Goal: Task Accomplishment & Management: Manage account settings

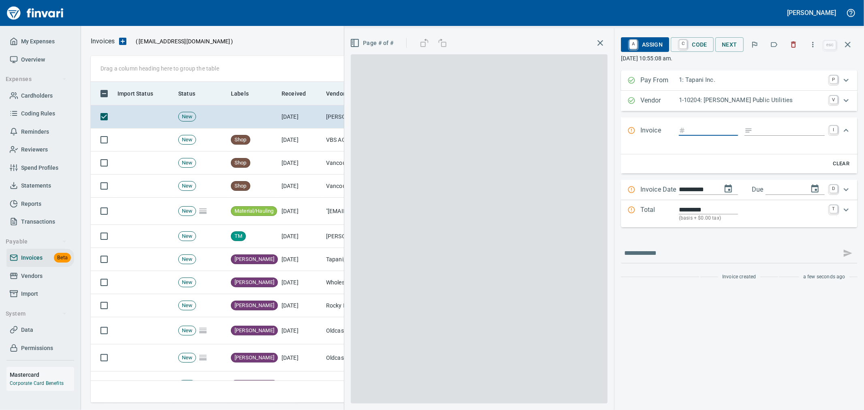
scroll to position [307, 750]
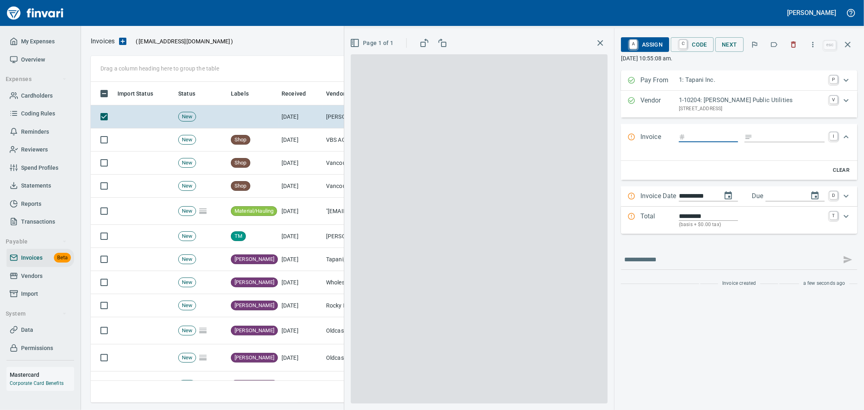
drag, startPoint x: 597, startPoint y: 46, endPoint x: 506, endPoint y: 72, distance: 94.4
click at [597, 46] on icon "button" at bounding box center [601, 43] width 10 height 10
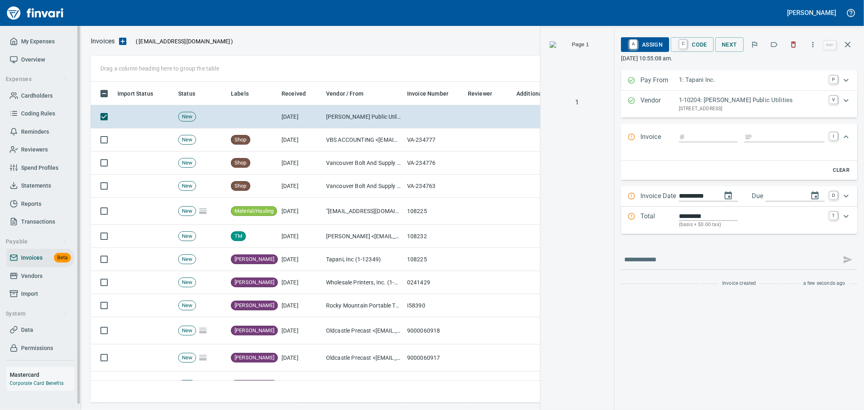
click at [33, 274] on span "Vendors" at bounding box center [31, 276] width 21 height 10
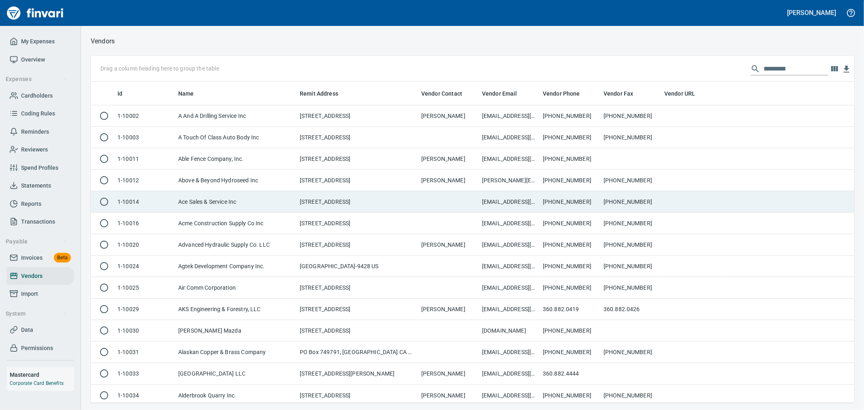
scroll to position [314, 750]
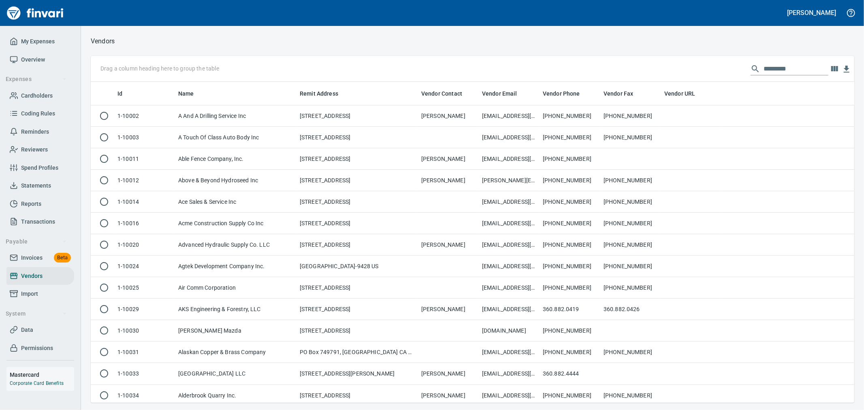
click at [780, 71] on input "text" at bounding box center [796, 68] width 65 height 13
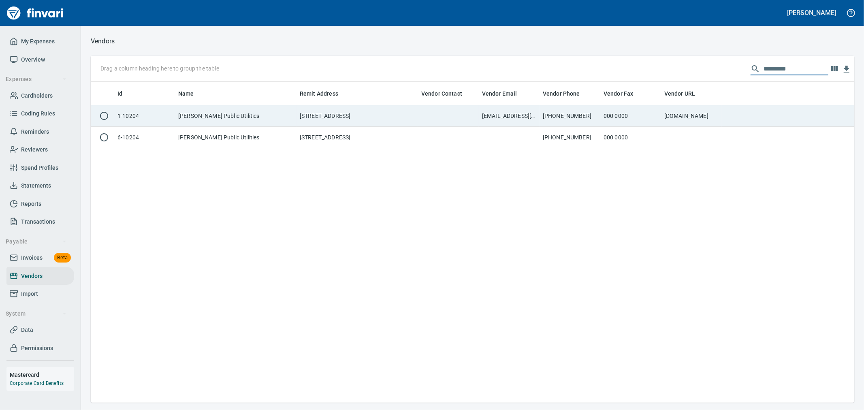
type input "*********"
click at [562, 121] on td "[PHONE_NUMBER]" at bounding box center [570, 115] width 61 height 21
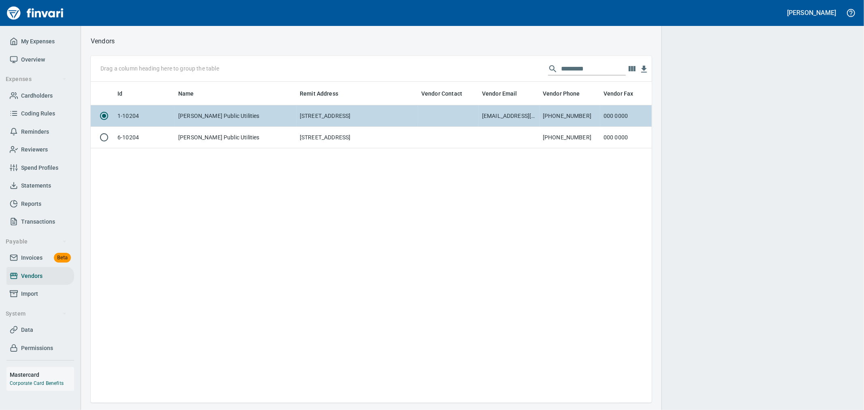
scroll to position [307, 554]
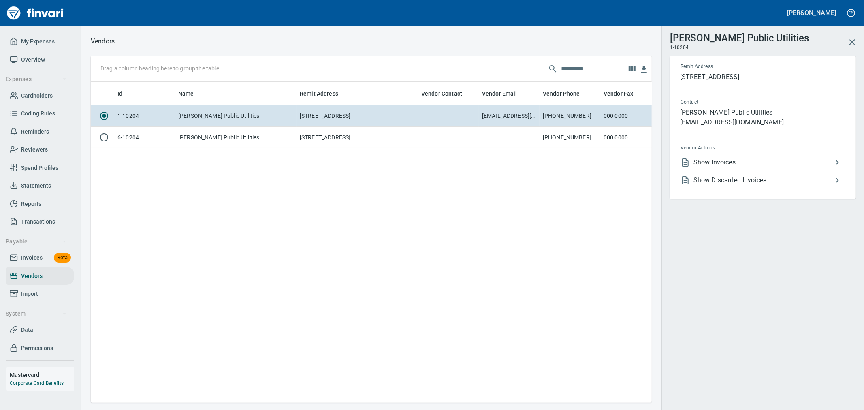
click at [724, 170] on li "Show Invoices" at bounding box center [759, 163] width 171 height 18
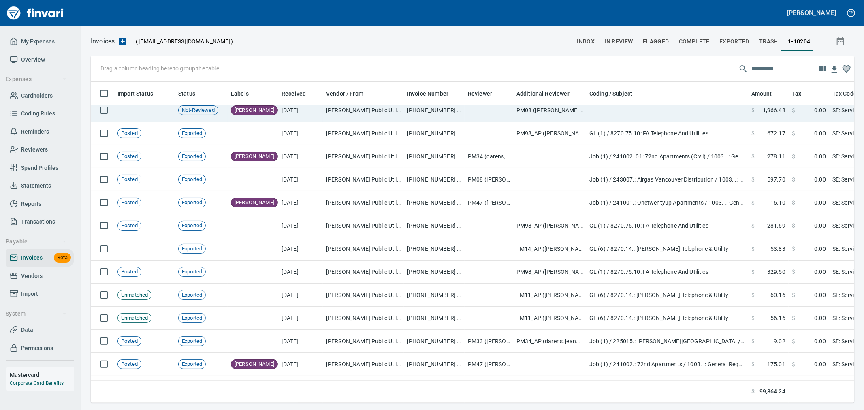
scroll to position [720, 0]
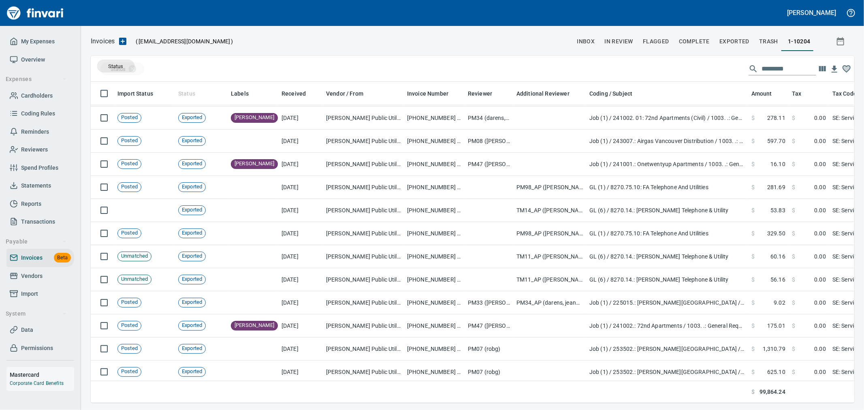
drag, startPoint x: 183, startPoint y: 91, endPoint x: 116, endPoint y: 66, distance: 71.8
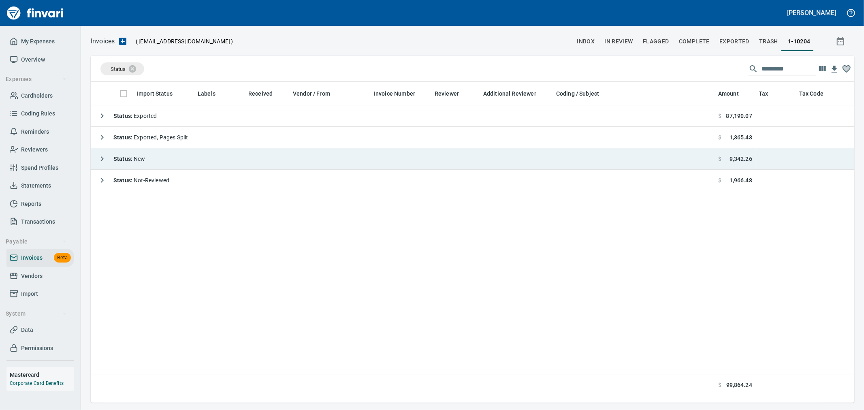
click at [100, 155] on icon "button" at bounding box center [102, 159] width 10 height 10
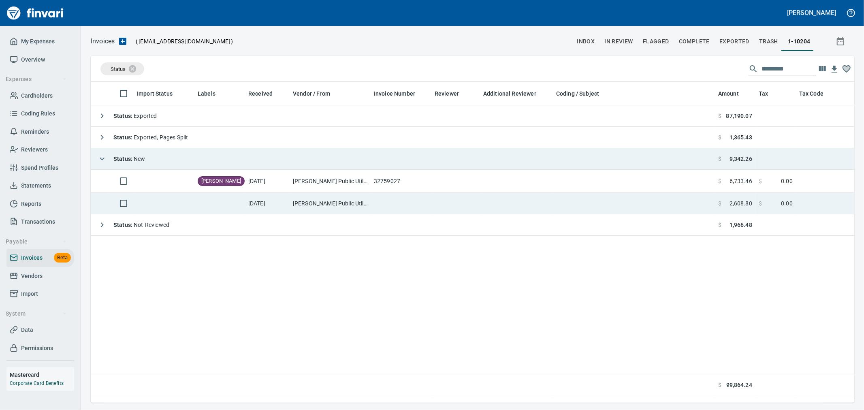
click at [278, 203] on td "[DATE]" at bounding box center [267, 203] width 45 height 21
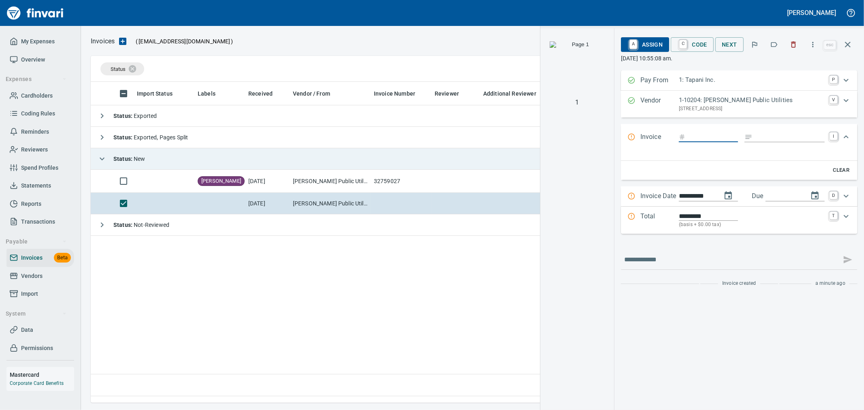
click at [572, 92] on img "button" at bounding box center [577, 68] width 55 height 55
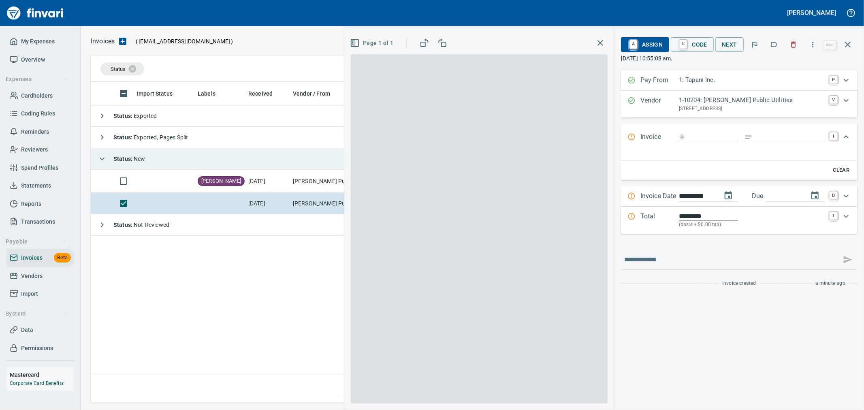
click at [508, 115] on span at bounding box center [479, 228] width 257 height 349
click at [475, 103] on span at bounding box center [479, 228] width 257 height 349
click at [443, 43] on icon "button" at bounding box center [443, 43] width 10 height 10
click at [426, 41] on icon "button" at bounding box center [426, 41] width 3 height 2
click at [846, 46] on icon "button" at bounding box center [848, 45] width 6 height 6
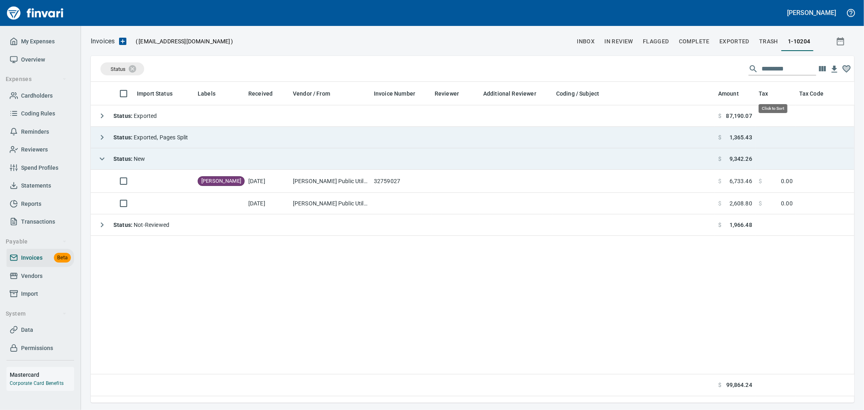
scroll to position [307, 757]
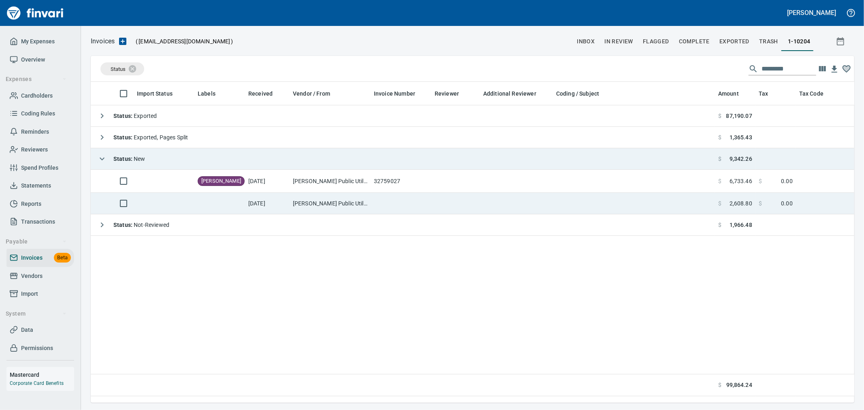
click at [438, 199] on td at bounding box center [455, 203] width 49 height 21
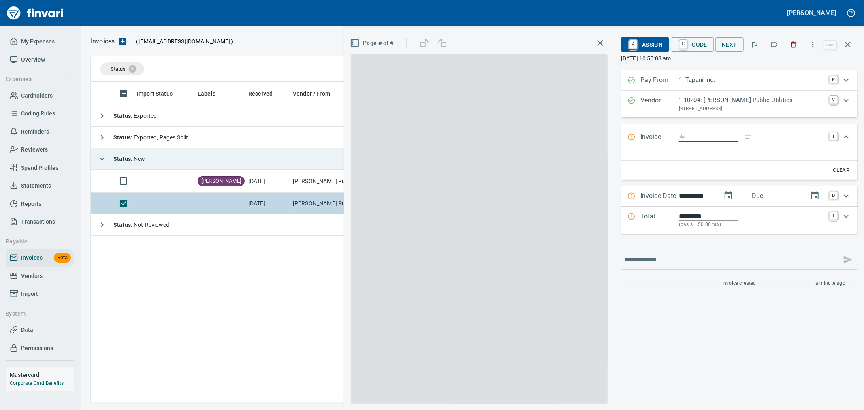
scroll to position [307, 756]
type input "**"
type input "**********"
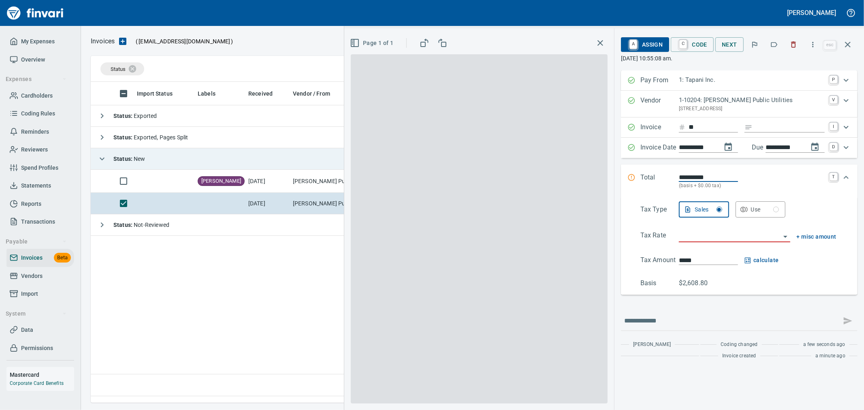
type input "*********"
click at [714, 128] on input "**" at bounding box center [713, 127] width 49 height 10
type input "********"
click at [710, 236] on input "search" at bounding box center [730, 236] width 102 height 11
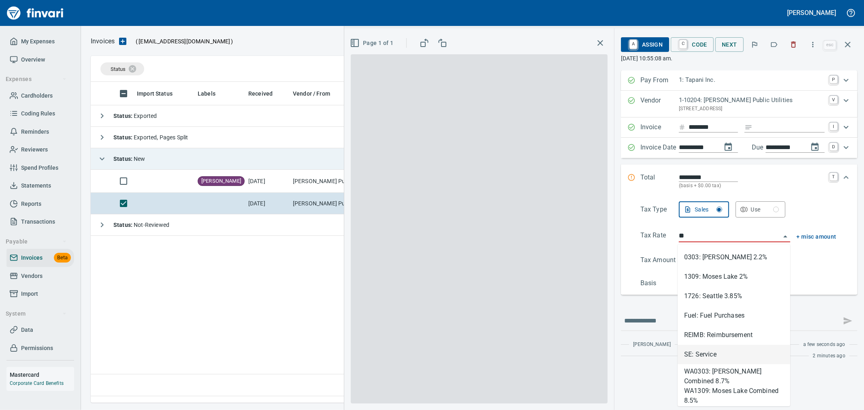
drag, startPoint x: 712, startPoint y: 354, endPoint x: 711, endPoint y: 349, distance: 4.5
click at [712, 353] on li "SE: Service" at bounding box center [734, 354] width 113 height 19
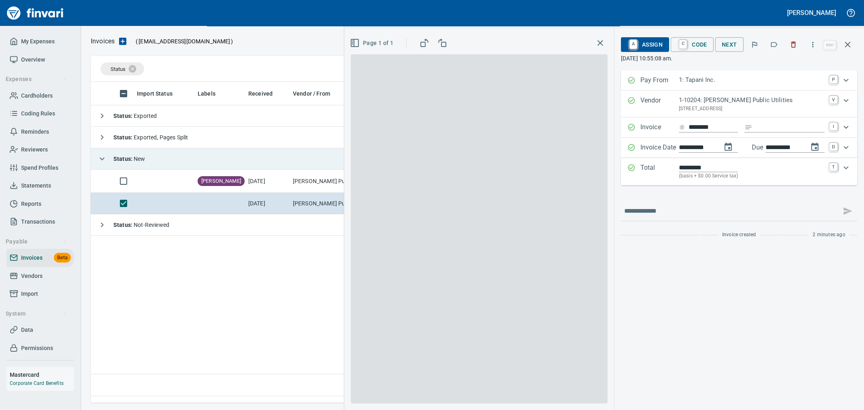
type input "**********"
click at [660, 47] on span "A Assign" at bounding box center [645, 45] width 35 height 14
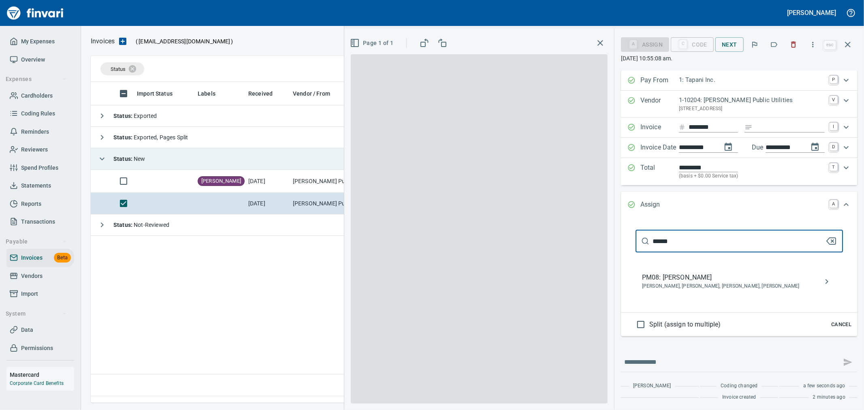
type input "******"
click at [766, 285] on span "[PERSON_NAME], [PERSON_NAME], [PERSON_NAME], [PERSON_NAME]" at bounding box center [733, 286] width 182 height 8
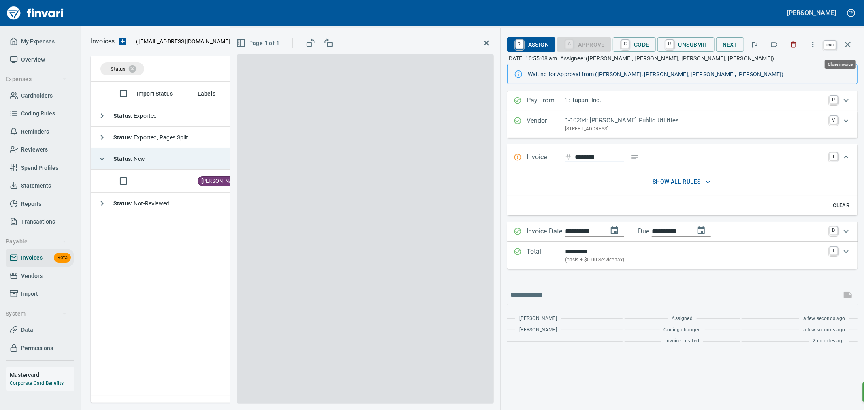
click at [848, 39] on button "button" at bounding box center [847, 44] width 19 height 19
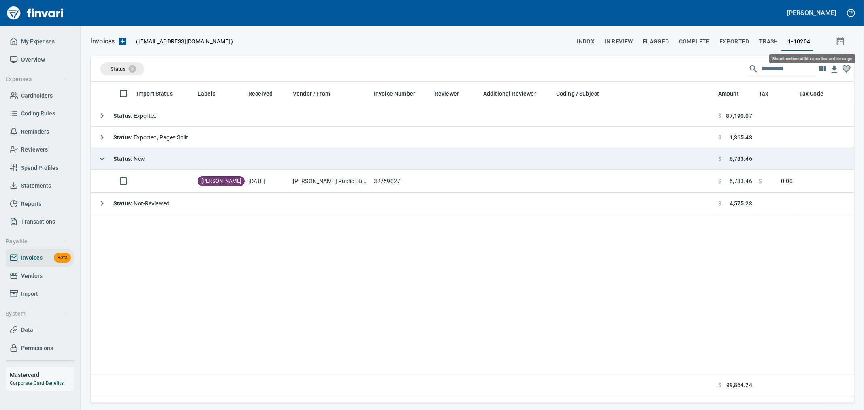
scroll to position [307, 756]
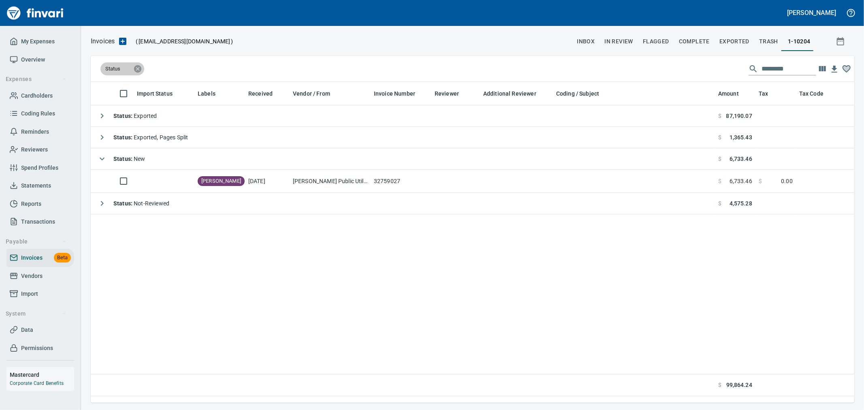
click at [138, 68] on icon at bounding box center [137, 68] width 9 height 9
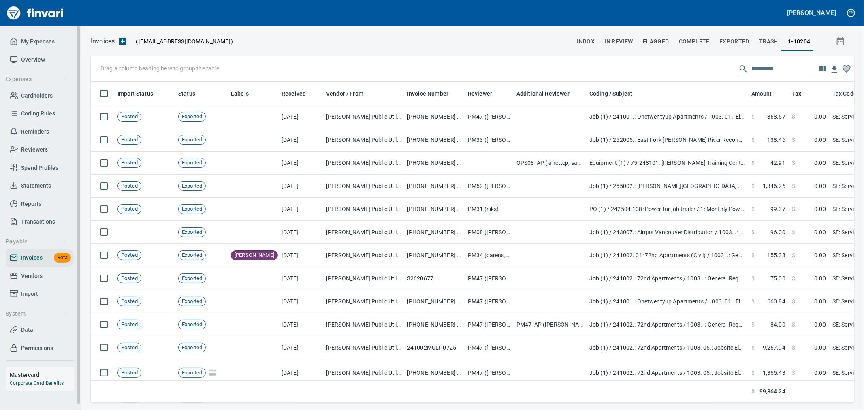
scroll to position [307, 750]
click at [42, 275] on span "Vendors" at bounding box center [40, 276] width 61 height 10
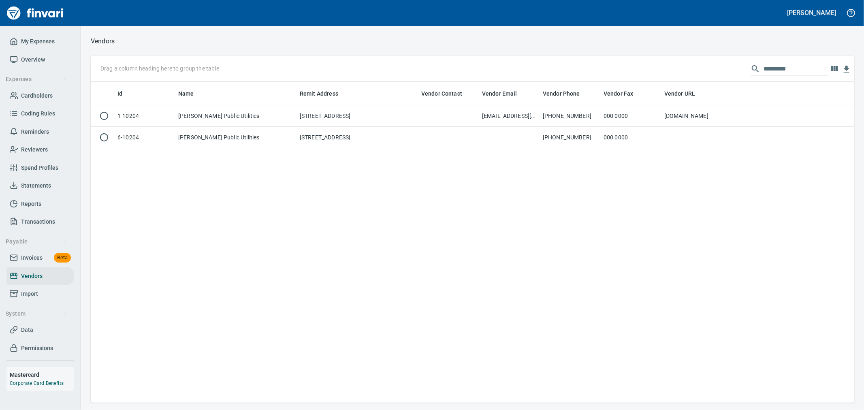
scroll to position [314, 757]
click at [575, 65] on div "Drag a column heading here to group the table *********" at bounding box center [473, 69] width 764 height 26
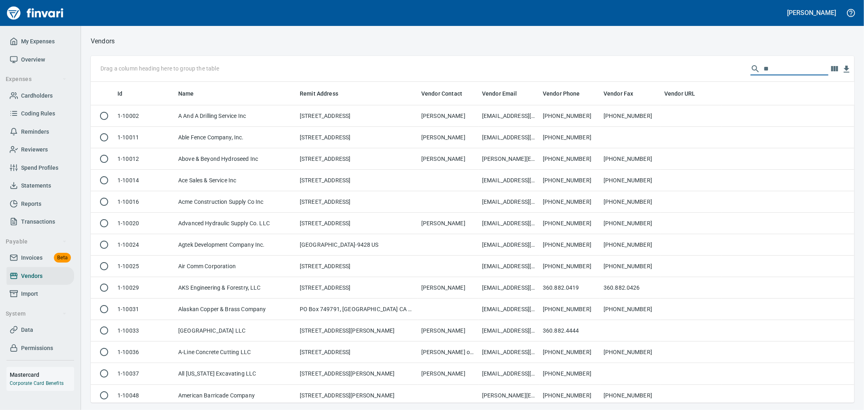
scroll to position [314, 750]
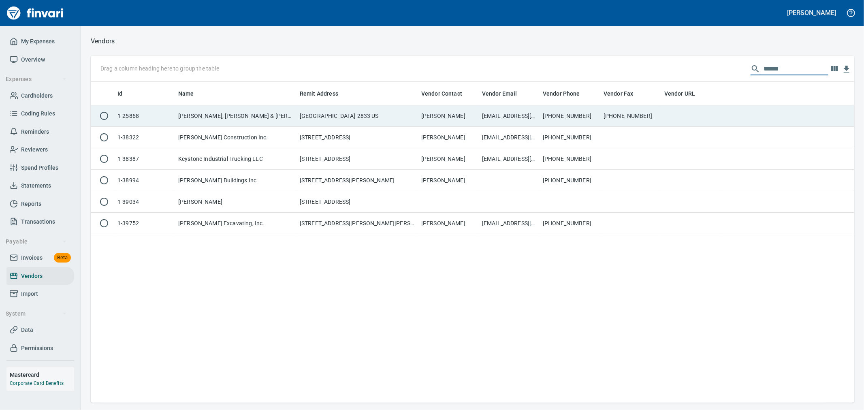
type input "******"
click at [512, 114] on td "[EMAIL_ADDRESS][DOMAIN_NAME]" at bounding box center [509, 115] width 61 height 21
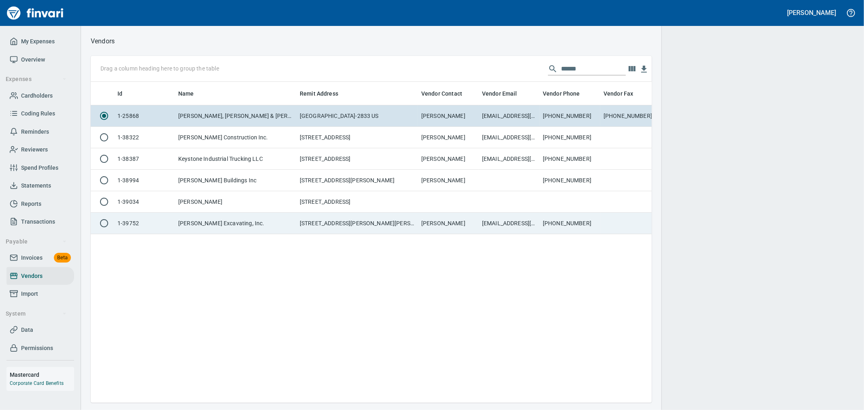
scroll to position [307, 554]
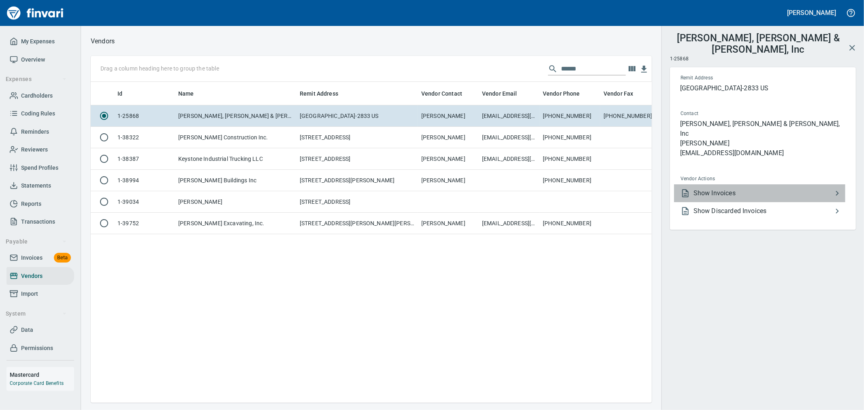
click at [734, 188] on span "Show Invoices" at bounding box center [763, 193] width 139 height 10
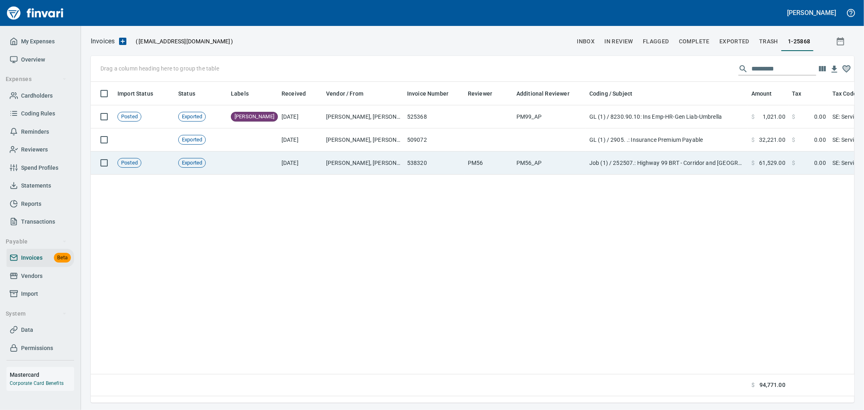
scroll to position [307, 757]
click at [396, 159] on td "[PERSON_NAME], [PERSON_NAME] & [PERSON_NAME], Inc (1-25868)" at bounding box center [363, 163] width 81 height 23
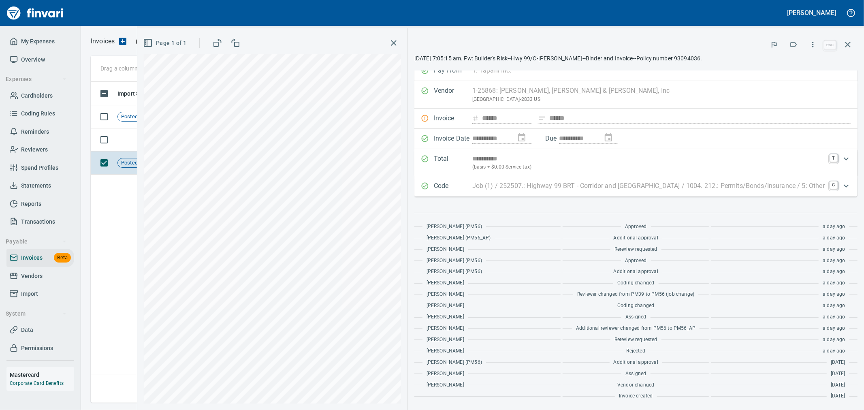
scroll to position [19, 0]
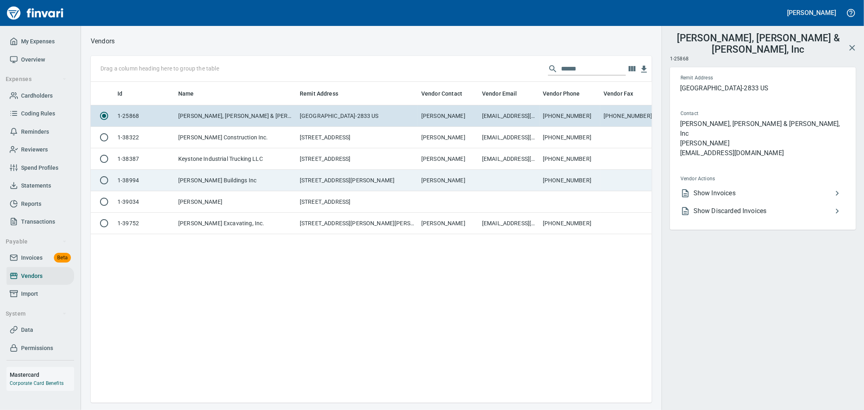
scroll to position [307, 554]
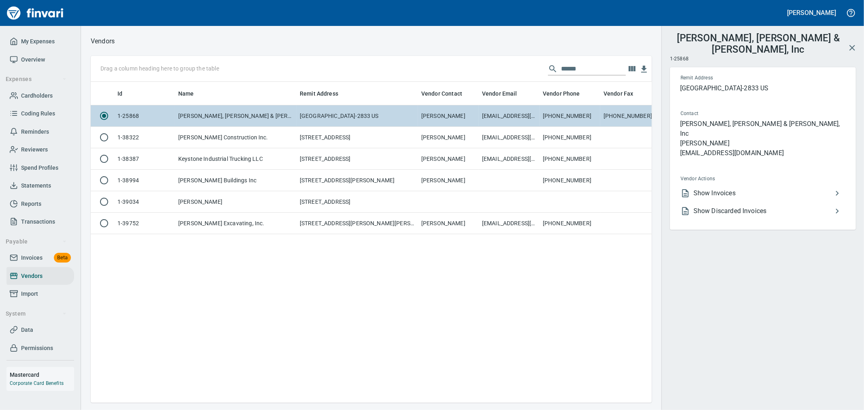
click at [313, 119] on td "[GEOGRAPHIC_DATA]-2833 US" at bounding box center [358, 115] width 122 height 21
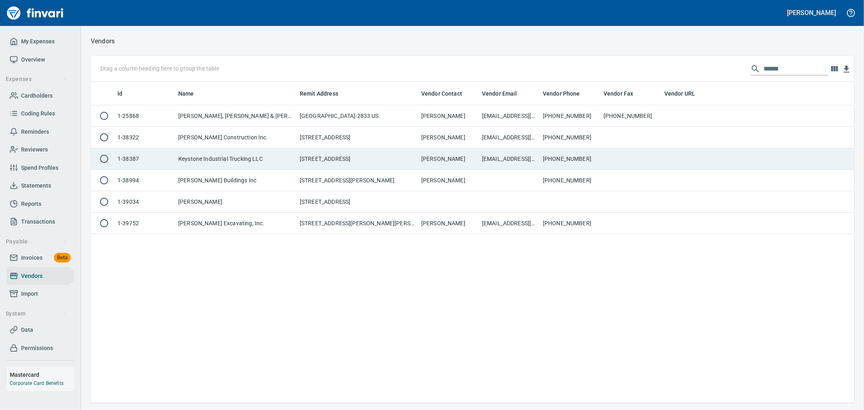
scroll to position [1, 1]
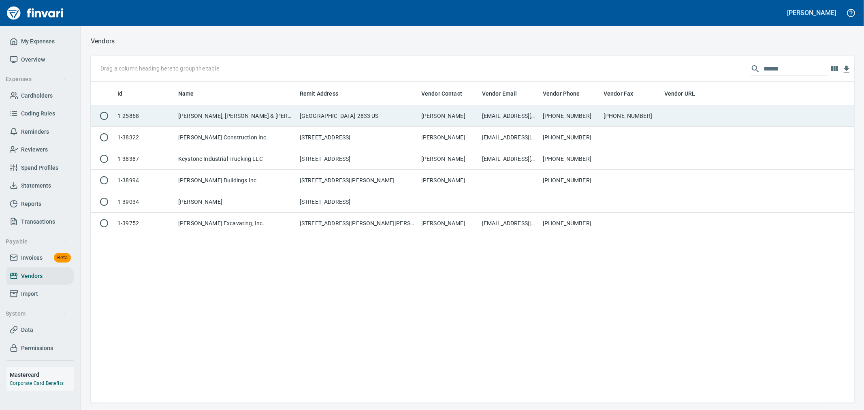
click at [569, 117] on td "[PHONE_NUMBER]" at bounding box center [570, 115] width 61 height 21
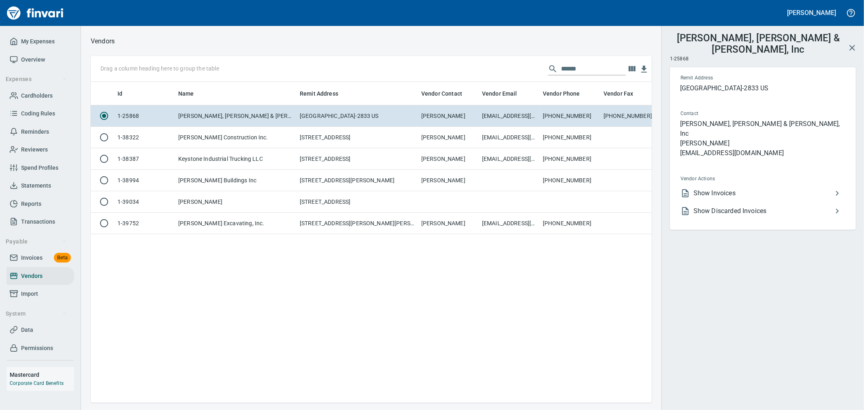
scroll to position [307, 554]
click at [724, 188] on span "Show Invoices" at bounding box center [763, 193] width 139 height 10
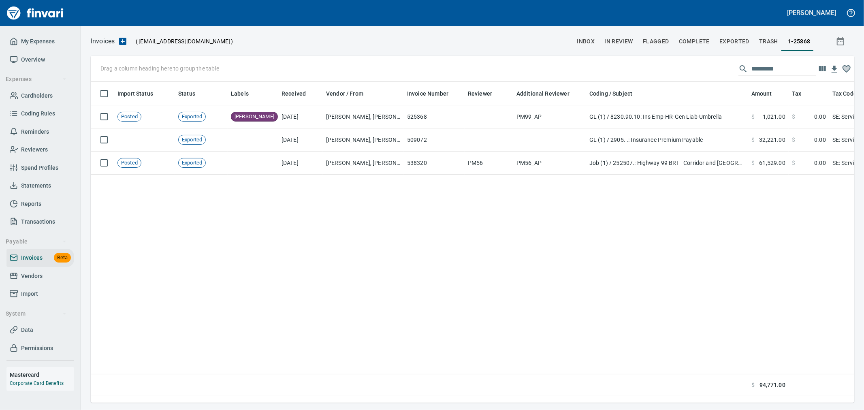
scroll to position [307, 757]
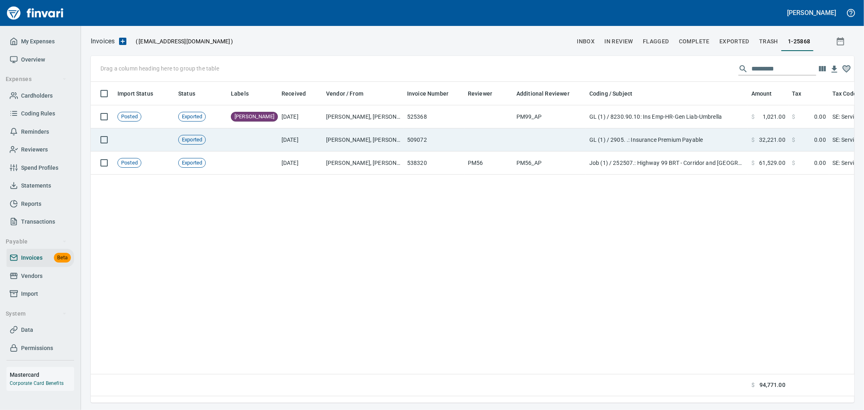
click at [577, 141] on td at bounding box center [549, 139] width 73 height 23
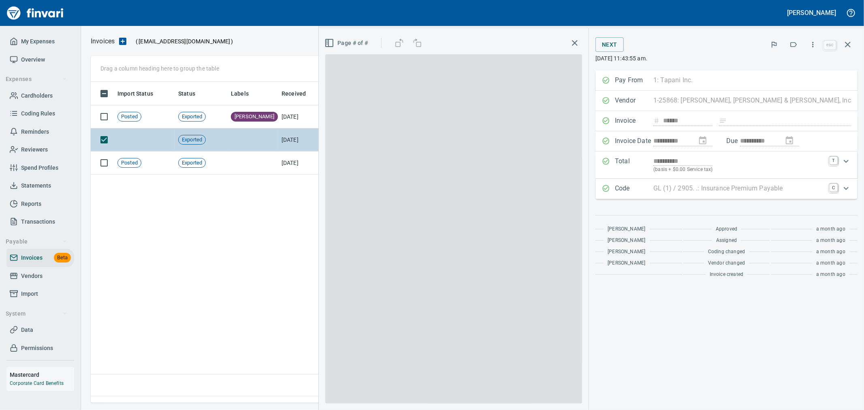
scroll to position [307, 756]
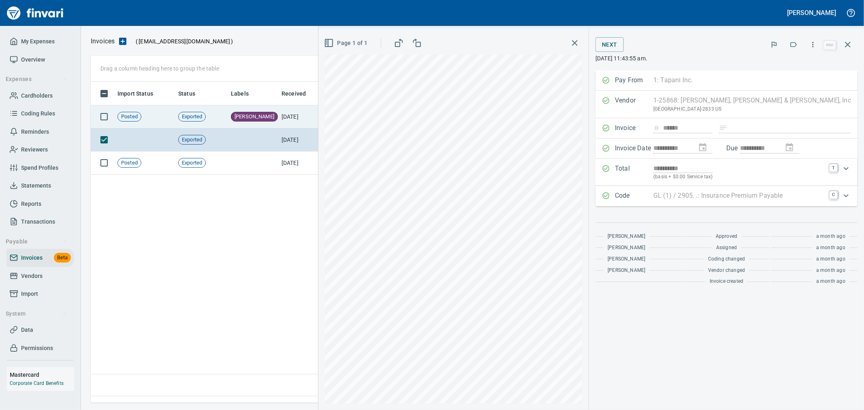
click at [302, 111] on td "[DATE]" at bounding box center [300, 116] width 45 height 23
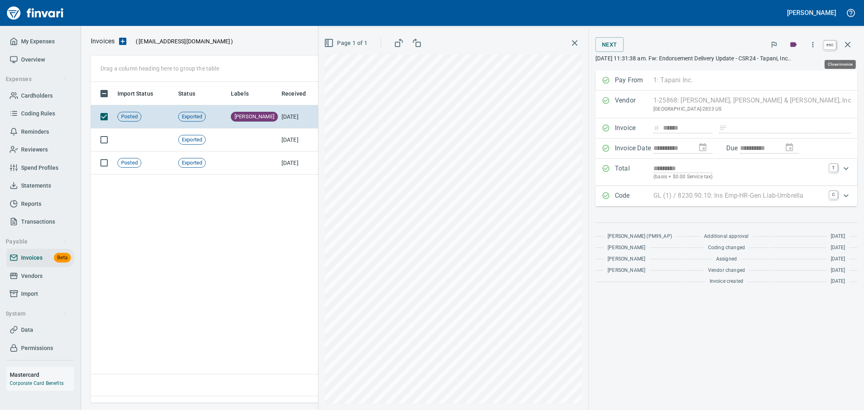
click at [851, 46] on icon "button" at bounding box center [848, 45] width 10 height 10
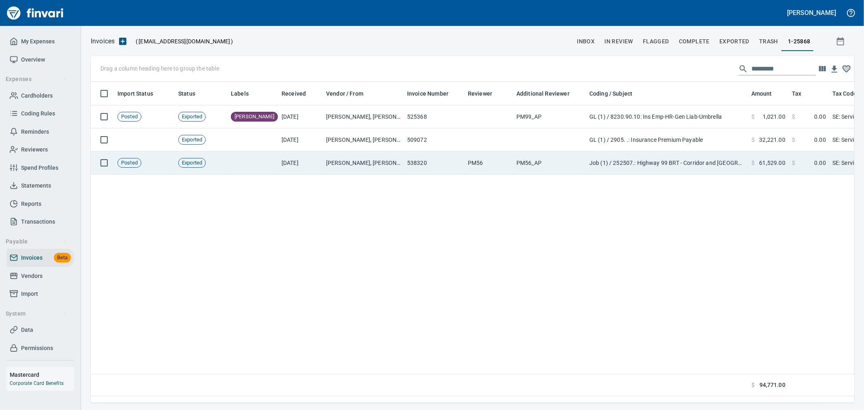
click at [514, 160] on td "PM56_AP" at bounding box center [549, 163] width 73 height 23
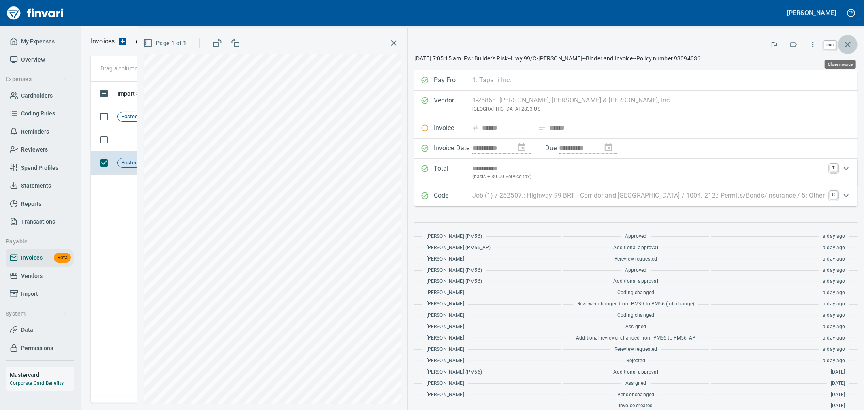
click at [851, 43] on icon "button" at bounding box center [848, 45] width 10 height 10
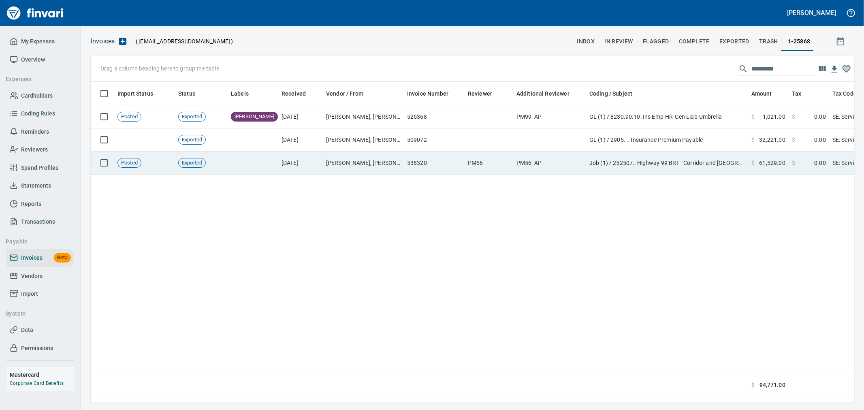
scroll to position [307, 757]
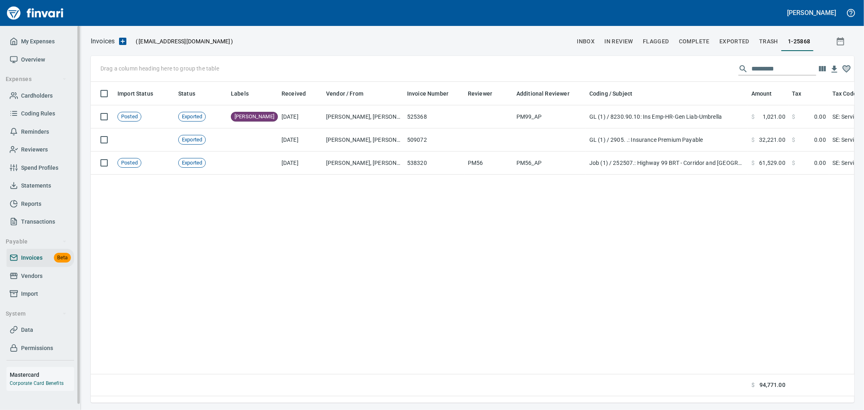
drag, startPoint x: 30, startPoint y: 278, endPoint x: 56, endPoint y: 277, distance: 25.5
click at [30, 278] on span "Vendors" at bounding box center [31, 276] width 21 height 10
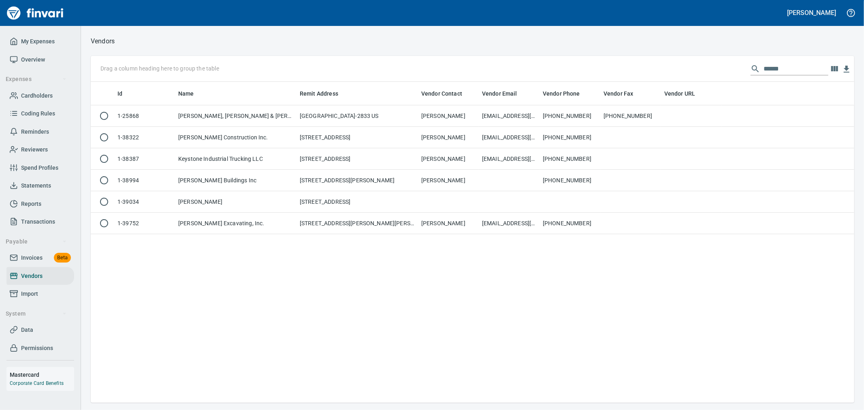
scroll to position [314, 757]
click at [781, 62] on input "******" at bounding box center [796, 68] width 65 height 13
drag, startPoint x: 780, startPoint y: 65, endPoint x: 568, endPoint y: 70, distance: 212.0
click at [586, 72] on div "Drag a column heading here to group the table ******" at bounding box center [473, 69] width 764 height 26
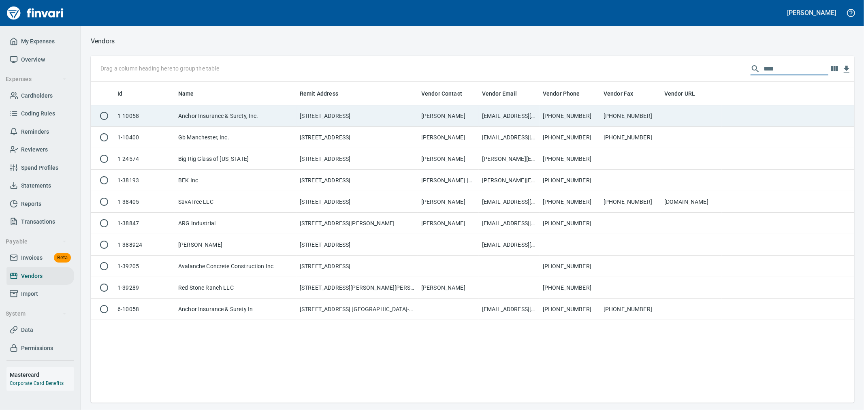
type input "****"
click at [502, 111] on td "[EMAIL_ADDRESS][DOMAIN_NAME] ; [EMAIL_ADDRESS][DOMAIN_NAME] ; [EMAIL_ADDRESS][D…" at bounding box center [509, 115] width 61 height 21
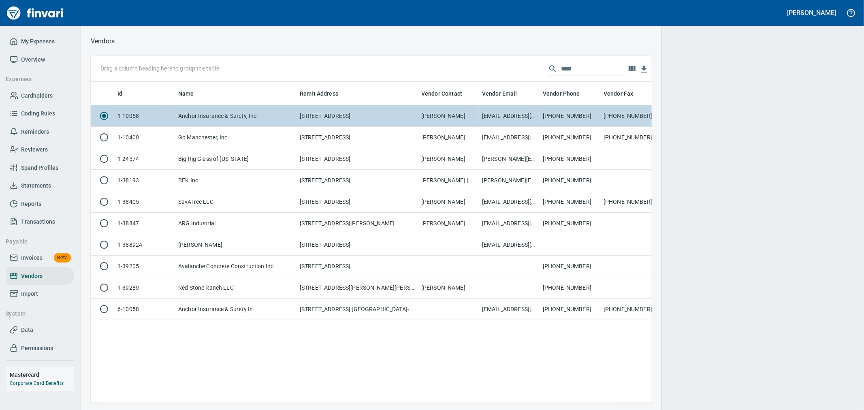
scroll to position [307, 554]
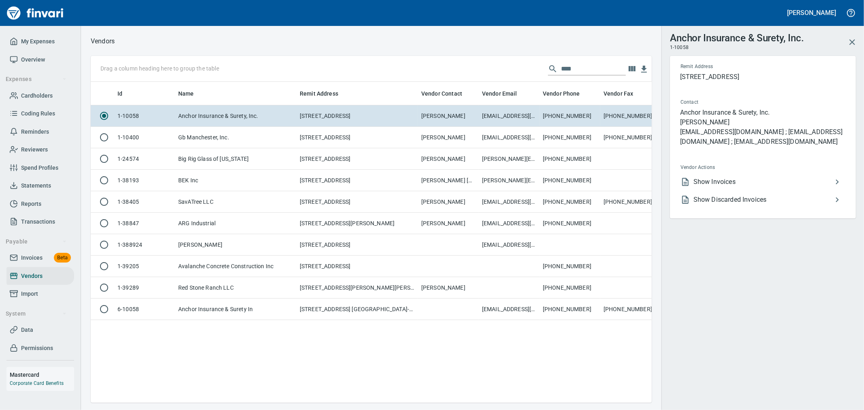
click at [723, 177] on span "Show Invoices" at bounding box center [763, 182] width 139 height 10
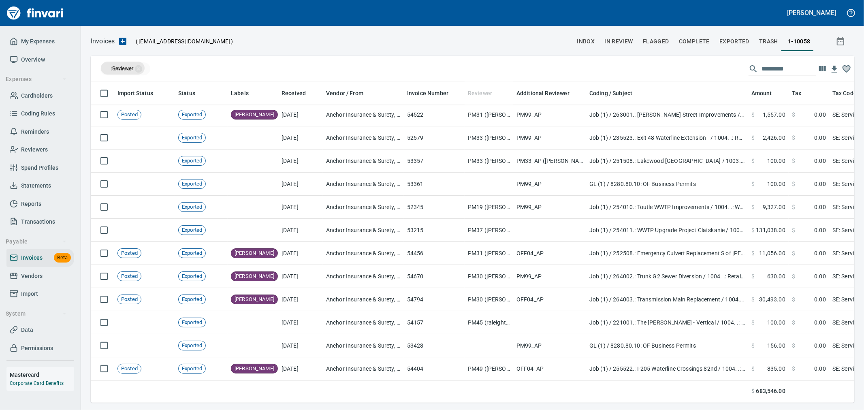
drag, startPoint x: 485, startPoint y: 94, endPoint x: 123, endPoint y: 68, distance: 363.6
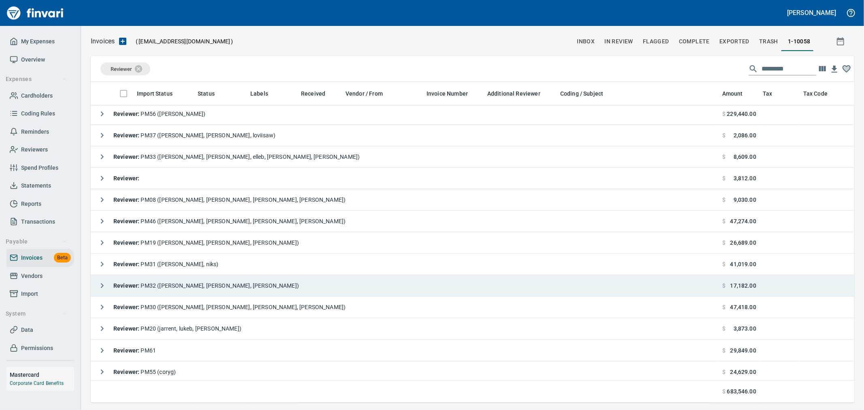
click at [105, 288] on icon "button" at bounding box center [102, 286] width 10 height 10
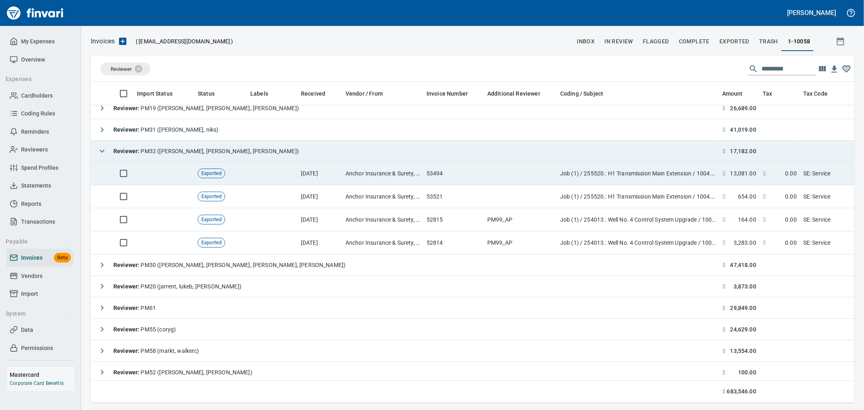
click at [373, 173] on td "Anchor Insurance & Surety, Inc. (1-10058)" at bounding box center [382, 173] width 81 height 23
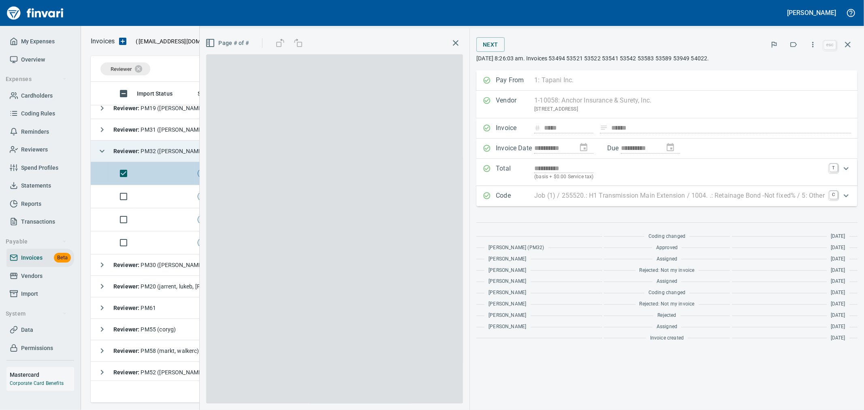
scroll to position [307, 750]
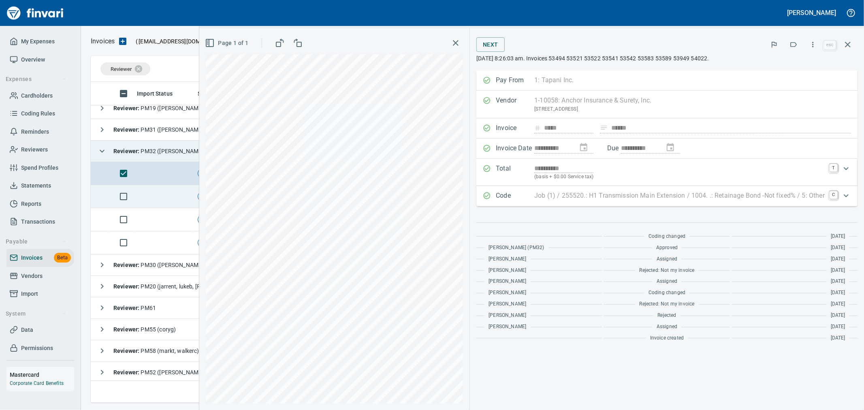
click at [177, 200] on td at bounding box center [164, 196] width 61 height 23
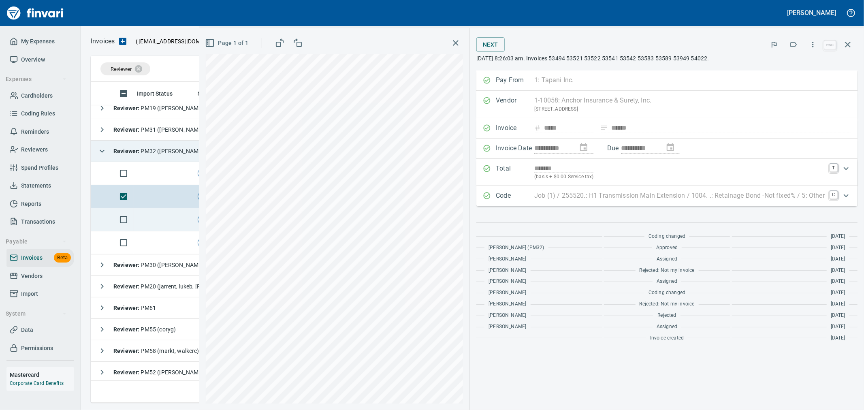
click at [176, 224] on td at bounding box center [164, 219] width 61 height 23
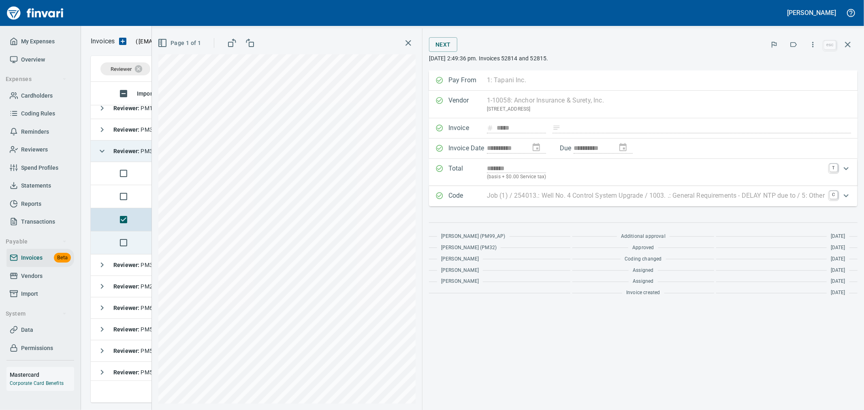
click at [145, 242] on td at bounding box center [164, 242] width 61 height 23
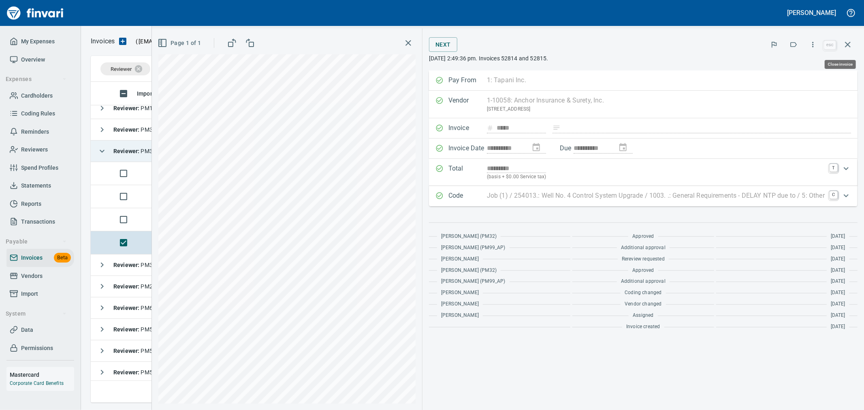
click at [849, 43] on icon "button" at bounding box center [848, 45] width 10 height 10
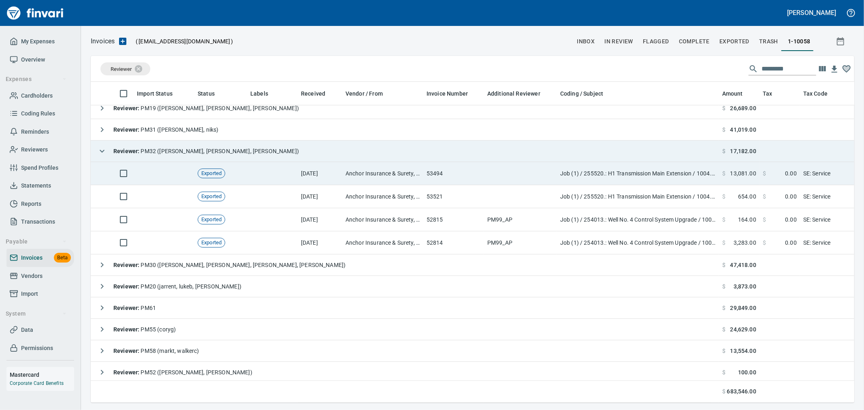
scroll to position [307, 750]
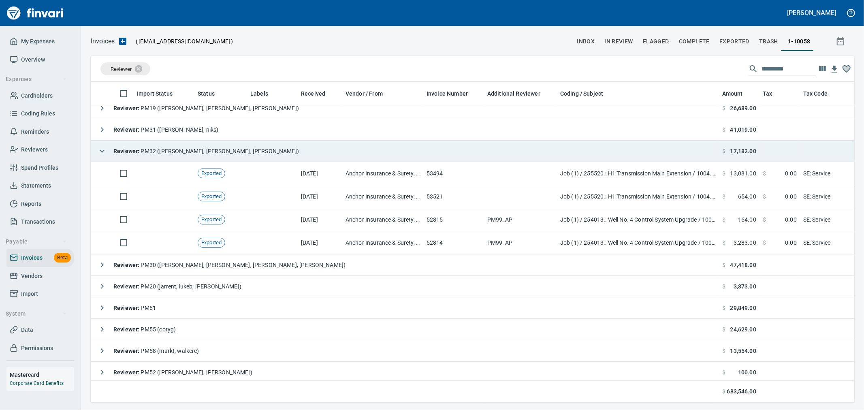
click at [100, 152] on icon "button" at bounding box center [102, 151] width 10 height 10
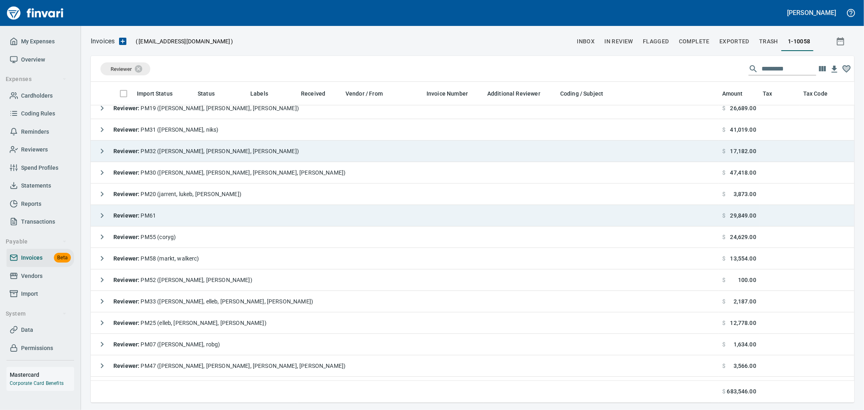
scroll to position [226, 0]
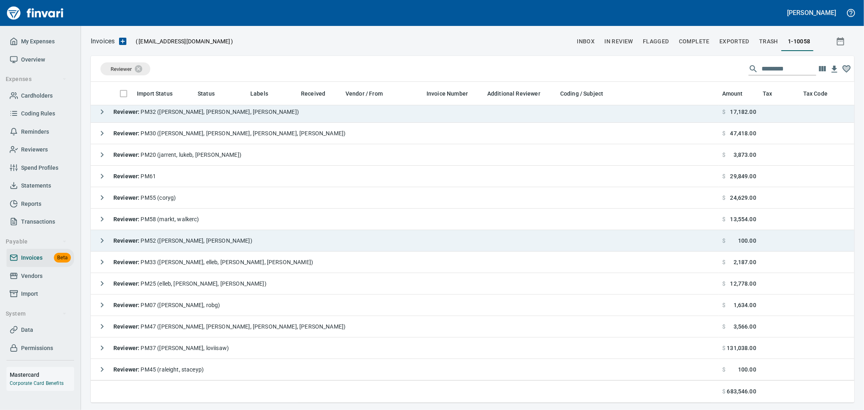
click at [99, 238] on button "button" at bounding box center [102, 241] width 16 height 16
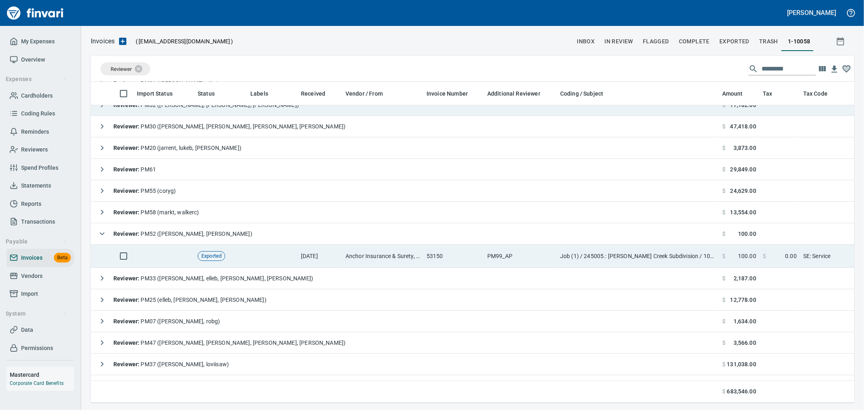
click at [311, 253] on td "[DATE]" at bounding box center [320, 256] width 45 height 23
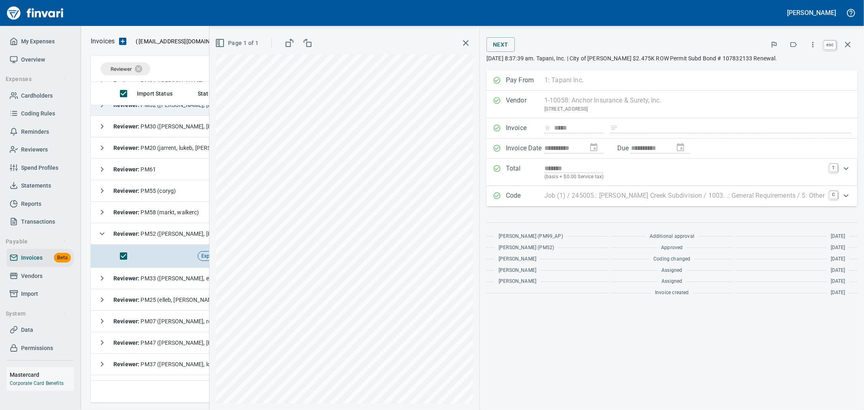
drag, startPoint x: 849, startPoint y: 44, endPoint x: 432, endPoint y: 212, distance: 449.5
click at [849, 45] on icon "button" at bounding box center [848, 45] width 10 height 10
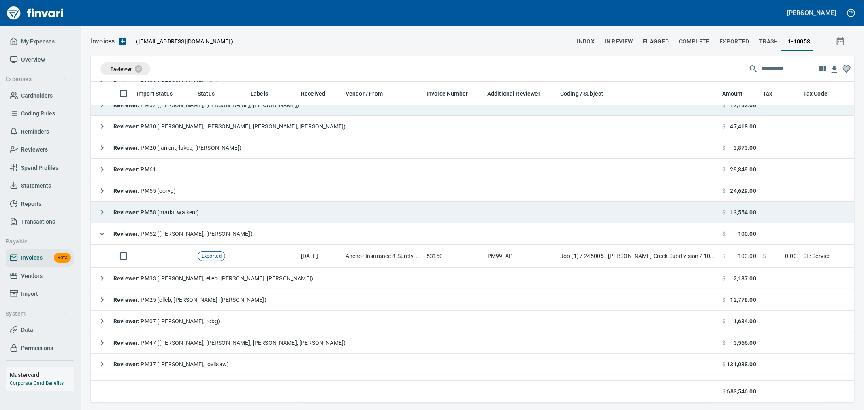
scroll to position [307, 750]
click at [190, 207] on div "Reviewer : PM58 (markt, walkerc)" at bounding box center [146, 212] width 105 height 16
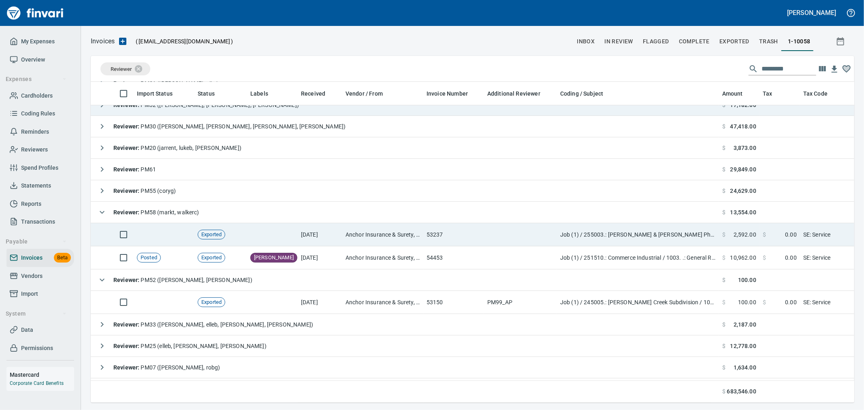
click at [386, 237] on td "Anchor Insurance & Surety, Inc. (1-10058)" at bounding box center [382, 234] width 81 height 23
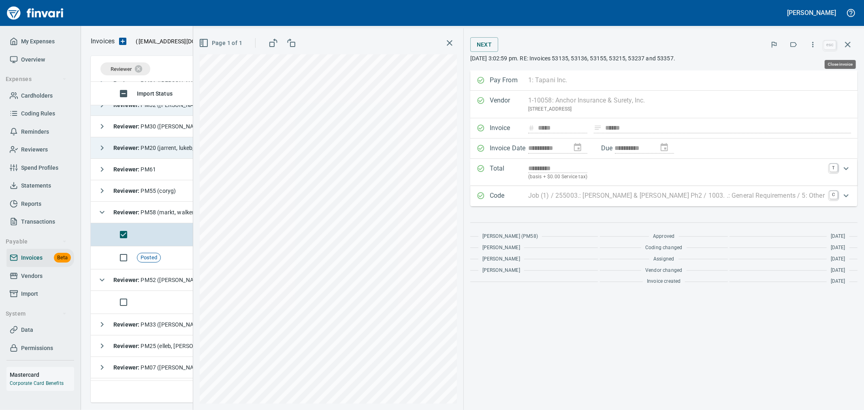
click at [849, 35] on button "button" at bounding box center [847, 44] width 19 height 19
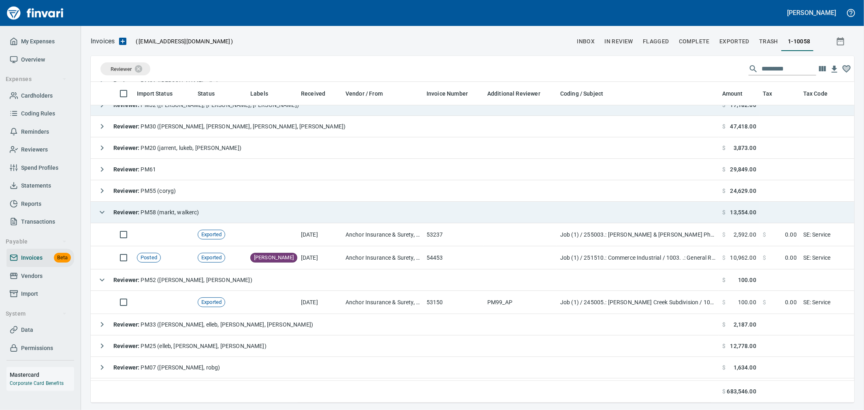
scroll to position [307, 750]
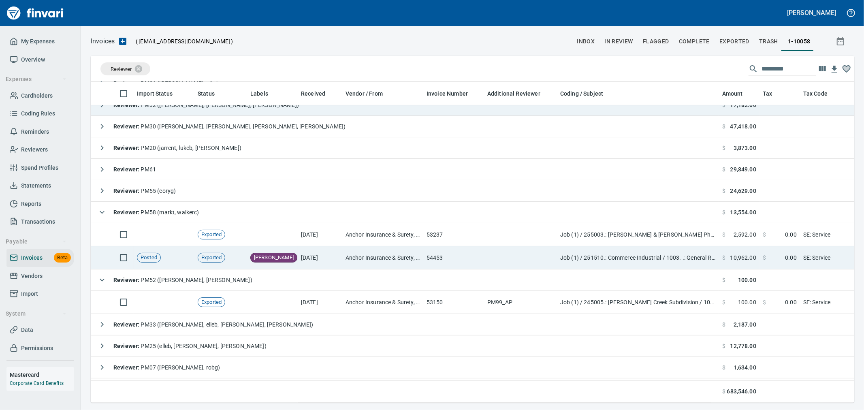
click at [349, 256] on td "Anchor Insurance & Surety, Inc. (1-10058)" at bounding box center [382, 257] width 81 height 23
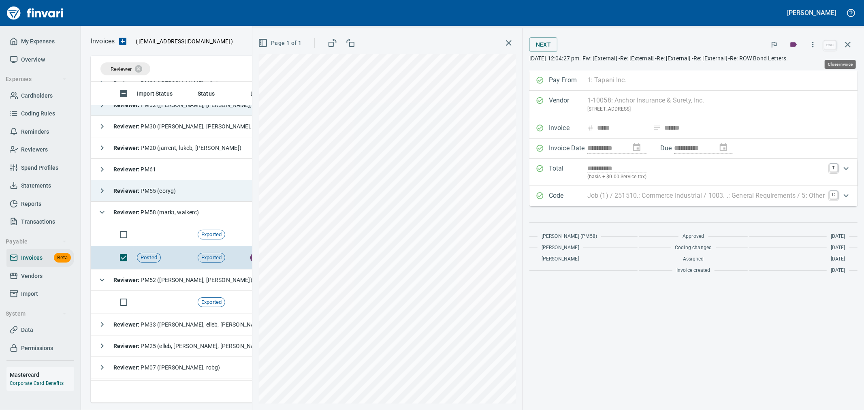
click at [848, 49] on icon "button" at bounding box center [848, 45] width 10 height 10
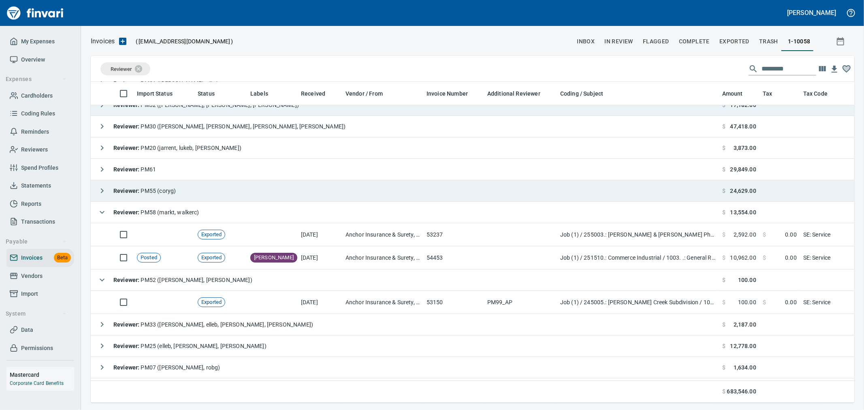
scroll to position [307, 750]
click at [144, 191] on span "Reviewer : PM55 (coryg)" at bounding box center [144, 191] width 62 height 6
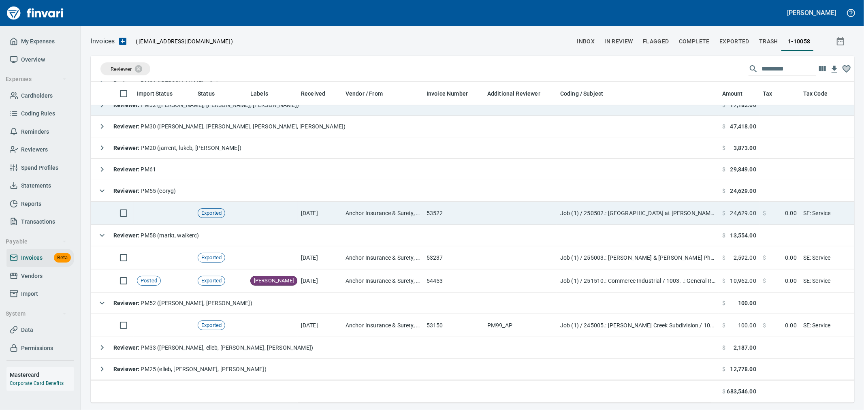
click at [408, 213] on td "Anchor Insurance & Surety, Inc. (1-10058)" at bounding box center [382, 213] width 81 height 23
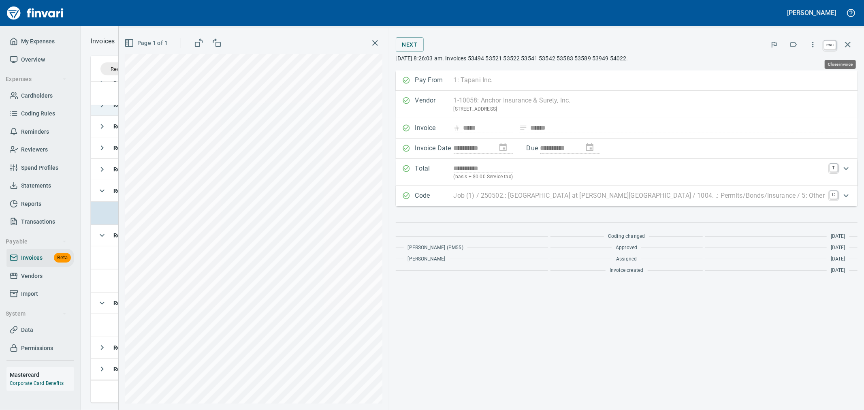
click at [852, 40] on icon "button" at bounding box center [848, 45] width 10 height 10
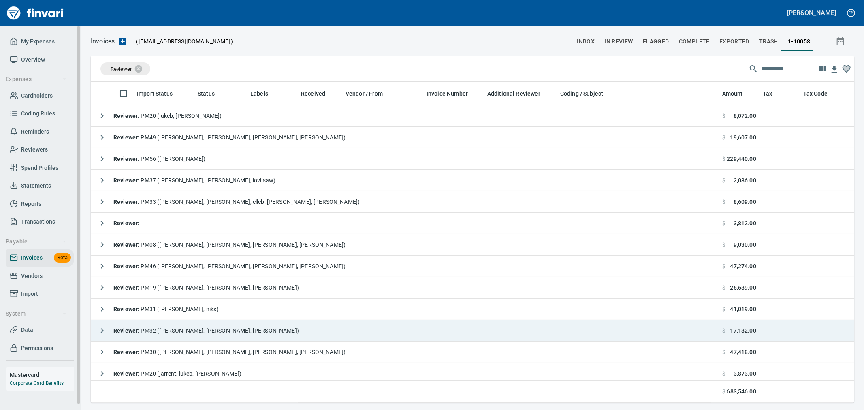
scroll to position [307, 750]
click at [35, 99] on span "Cardholders" at bounding box center [37, 96] width 32 height 10
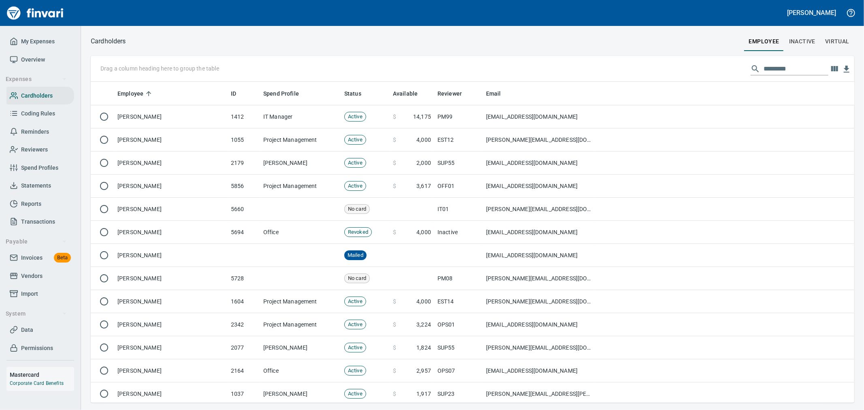
scroll to position [314, 750]
click at [781, 63] on input "text" at bounding box center [796, 68] width 65 height 13
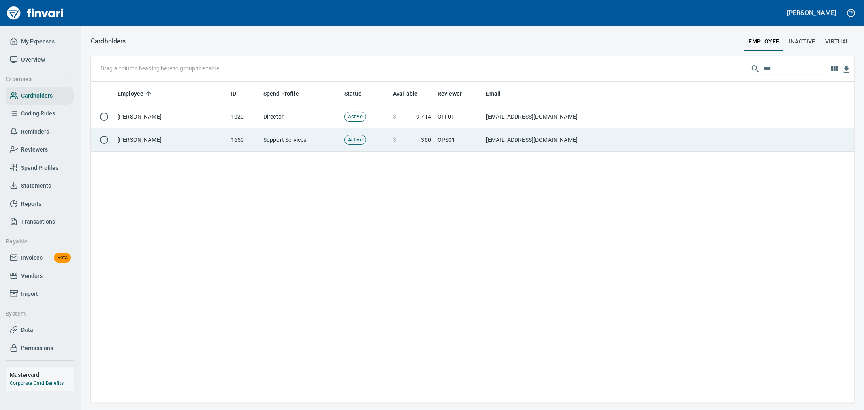
type input "***"
click at [629, 134] on td at bounding box center [725, 139] width 258 height 23
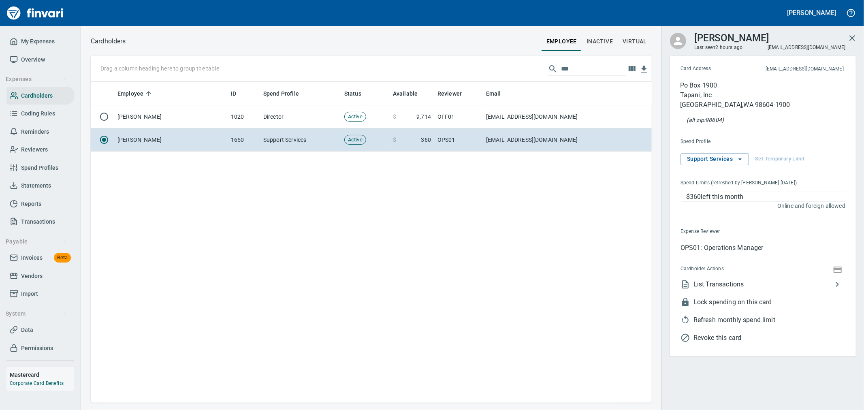
scroll to position [314, 554]
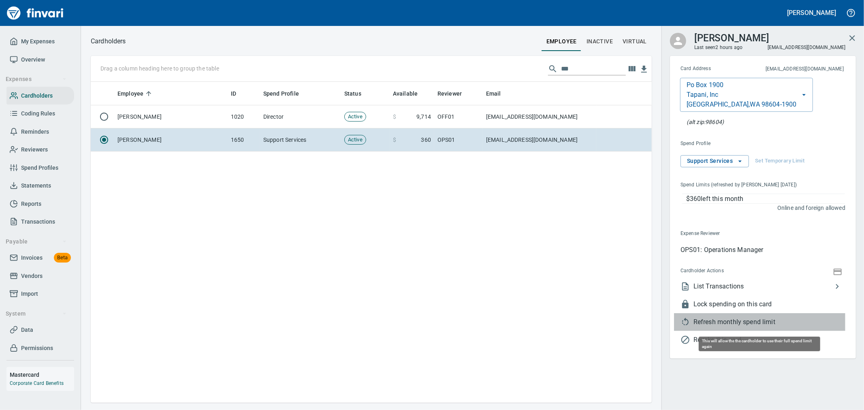
click at [754, 320] on span "Refresh monthly spend limit" at bounding box center [770, 322] width 152 height 10
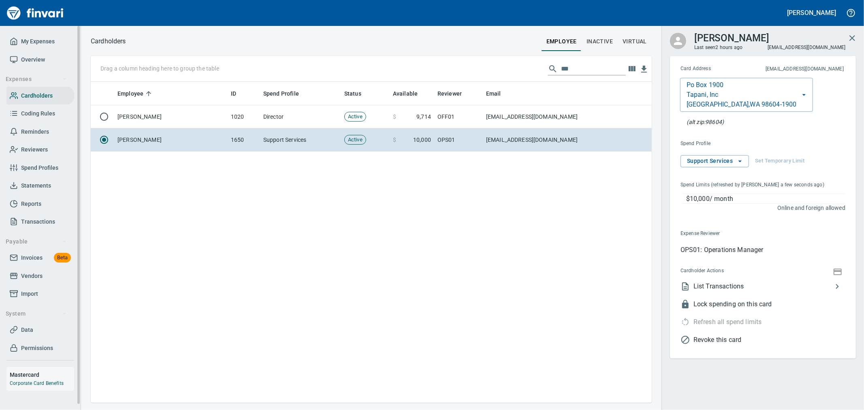
drag, startPoint x: 36, startPoint y: 263, endPoint x: 64, endPoint y: 270, distance: 28.5
click at [36, 263] on link "Invoices Beta" at bounding box center [40, 258] width 68 height 18
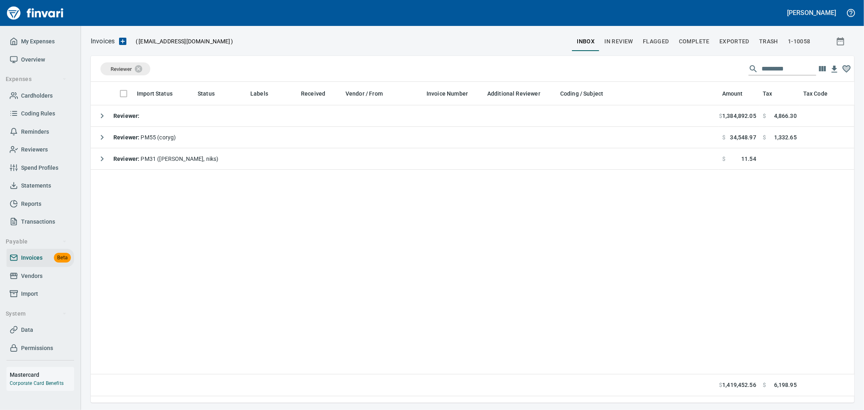
scroll to position [307, 757]
click at [37, 277] on span "Vendors" at bounding box center [31, 276] width 21 height 10
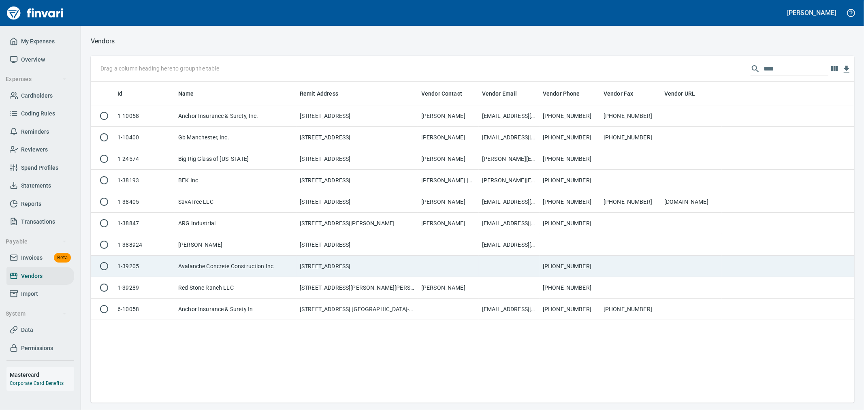
scroll to position [314, 757]
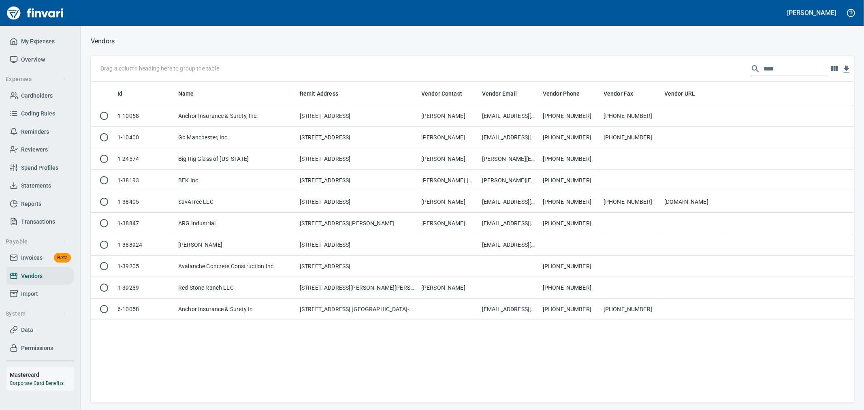
click at [770, 68] on input "****" at bounding box center [796, 68] width 65 height 13
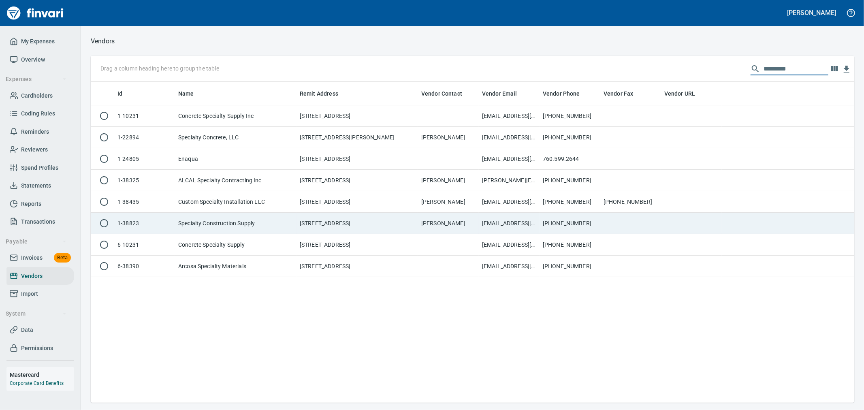
type input "*********"
click at [285, 224] on td "Specialty Construction Supply" at bounding box center [236, 223] width 122 height 21
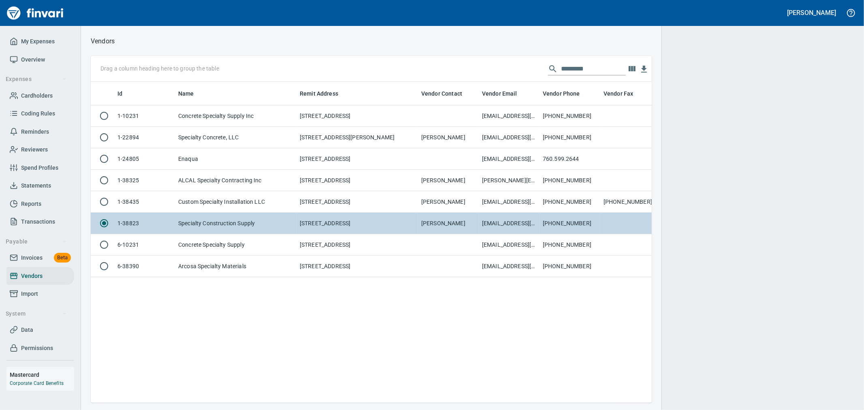
scroll to position [307, 554]
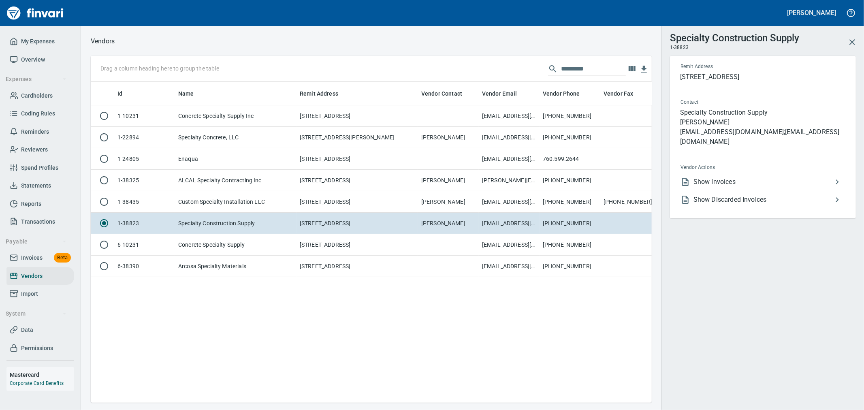
click at [739, 177] on span "Show Invoices" at bounding box center [763, 182] width 139 height 10
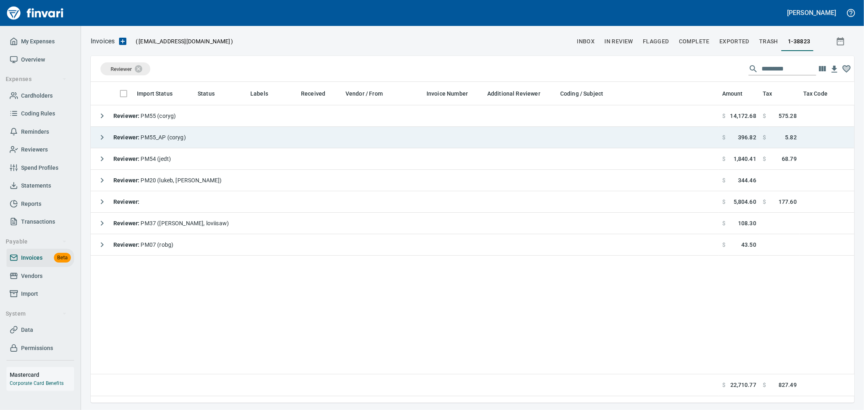
scroll to position [307, 757]
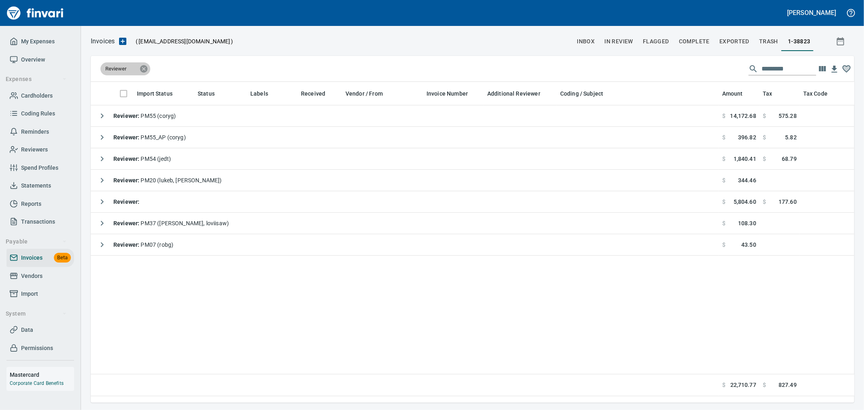
click at [144, 67] on icon at bounding box center [143, 68] width 7 height 7
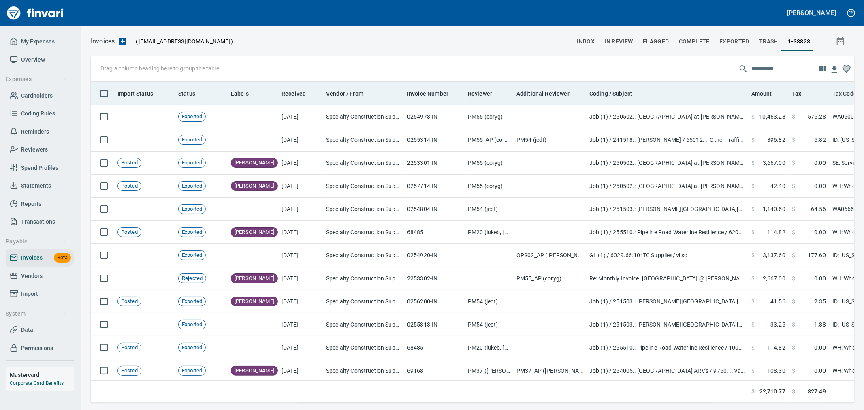
scroll to position [307, 750]
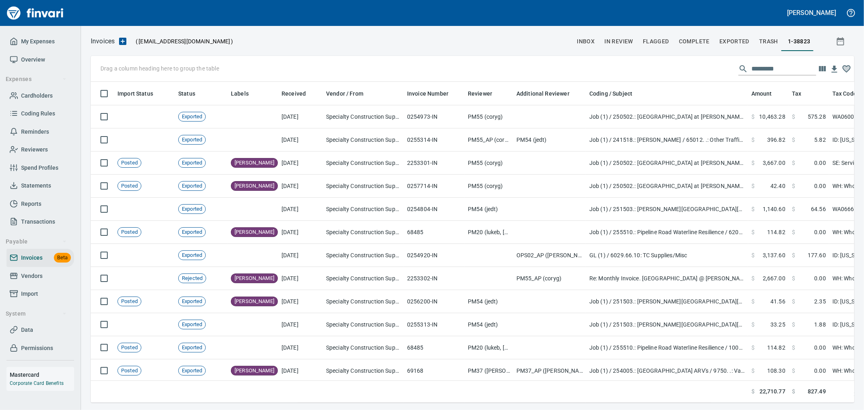
click at [768, 65] on input "text" at bounding box center [784, 68] width 65 height 13
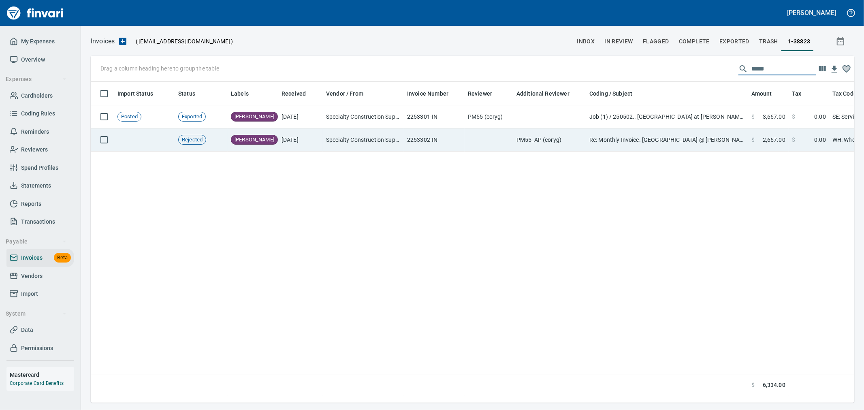
type input "*****"
click at [604, 143] on td "Re: Monthly Invoice. [GEOGRAPHIC_DATA] @ [PERSON_NAME][GEOGRAPHIC_DATA] #250502" at bounding box center [667, 139] width 162 height 23
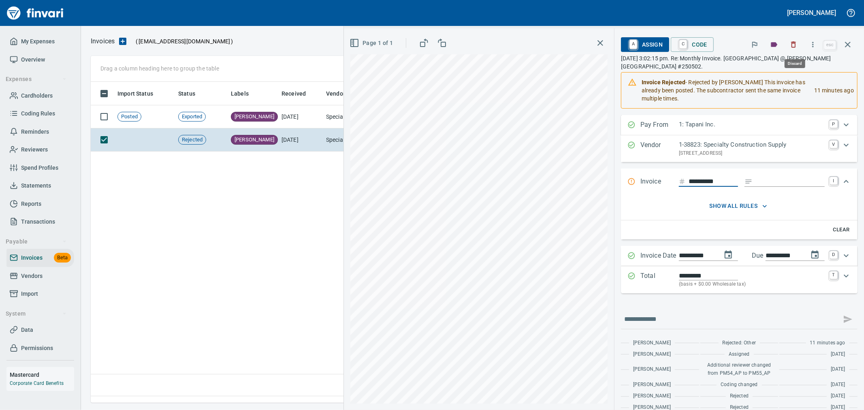
scroll to position [307, 756]
click at [797, 43] on icon "button" at bounding box center [794, 45] width 8 height 8
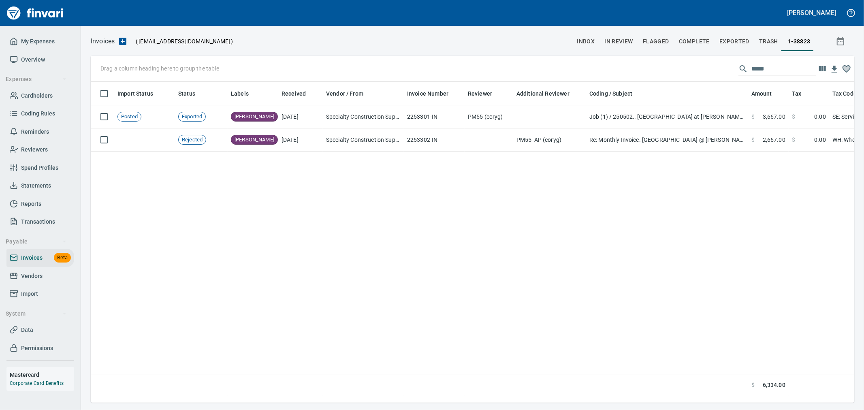
scroll to position [307, 756]
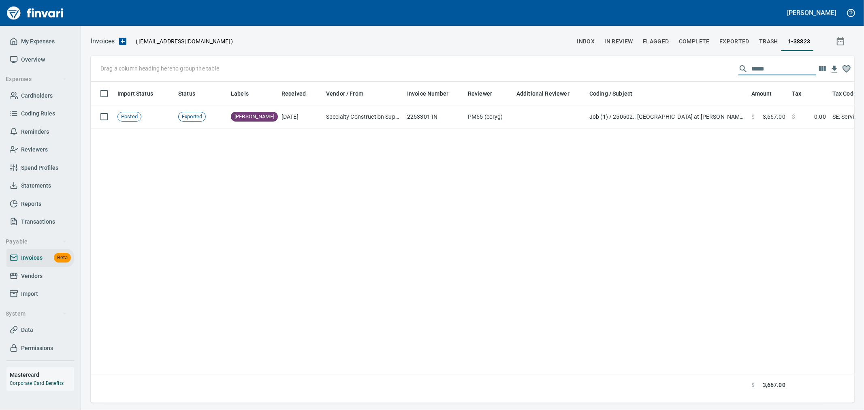
drag, startPoint x: 788, startPoint y: 67, endPoint x: 631, endPoint y: 71, distance: 156.8
click at [631, 71] on div "Drag a column heading here to group the table *****" at bounding box center [473, 69] width 764 height 26
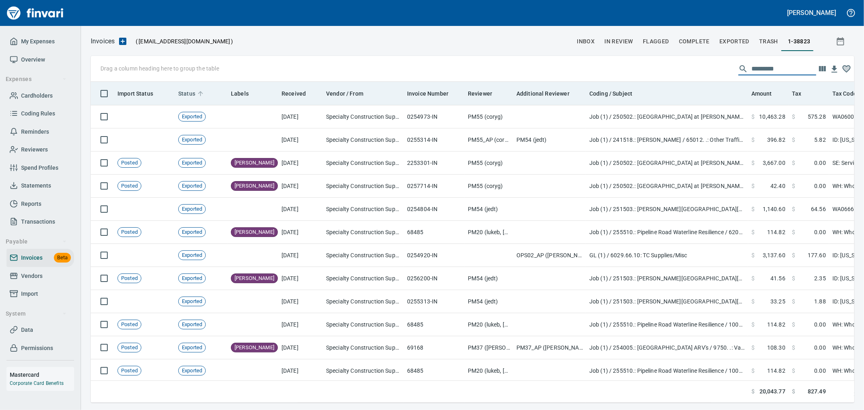
scroll to position [307, 750]
click at [189, 92] on span "Status" at bounding box center [186, 94] width 17 height 10
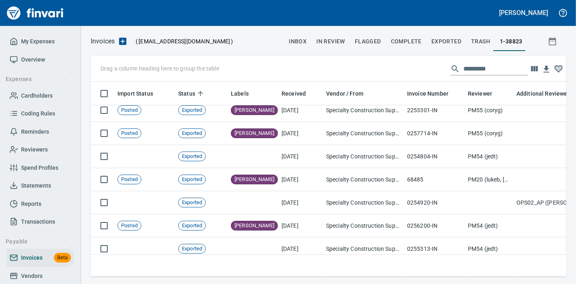
scroll to position [181, 462]
